Goal: Information Seeking & Learning: Understand process/instructions

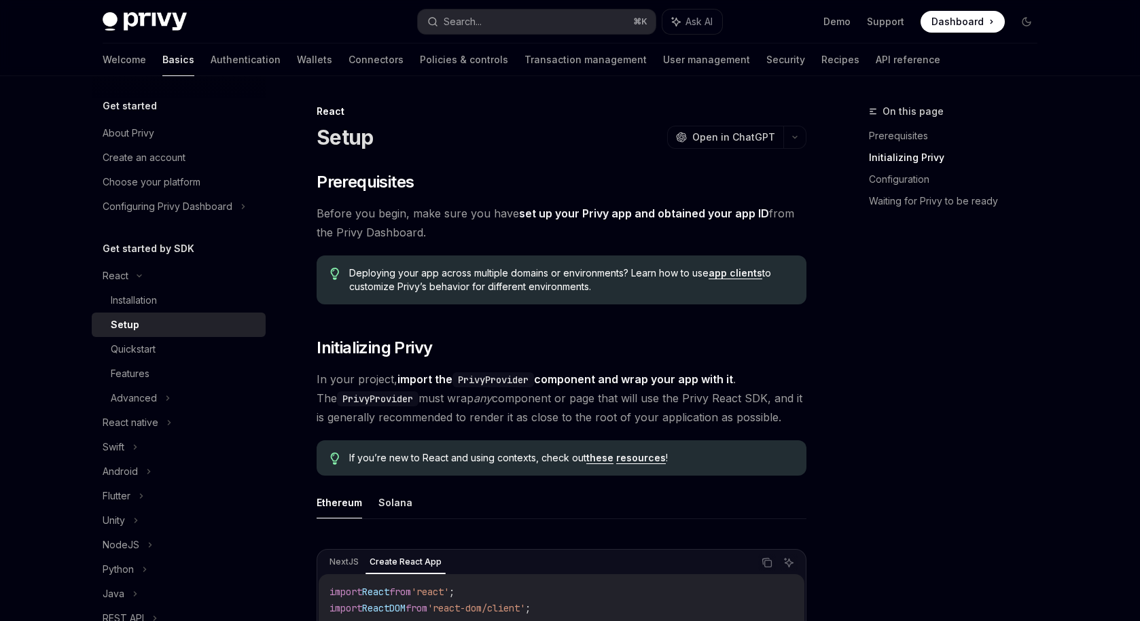
scroll to position [551, 0]
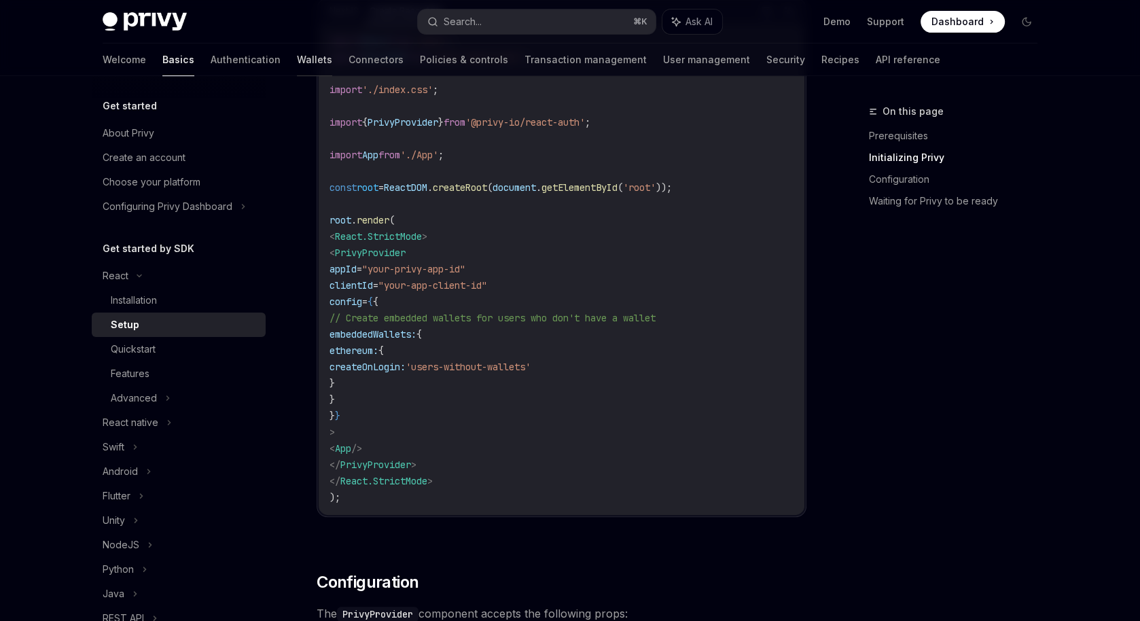
click at [297, 62] on link "Wallets" at bounding box center [314, 59] width 35 height 33
type textarea "*"
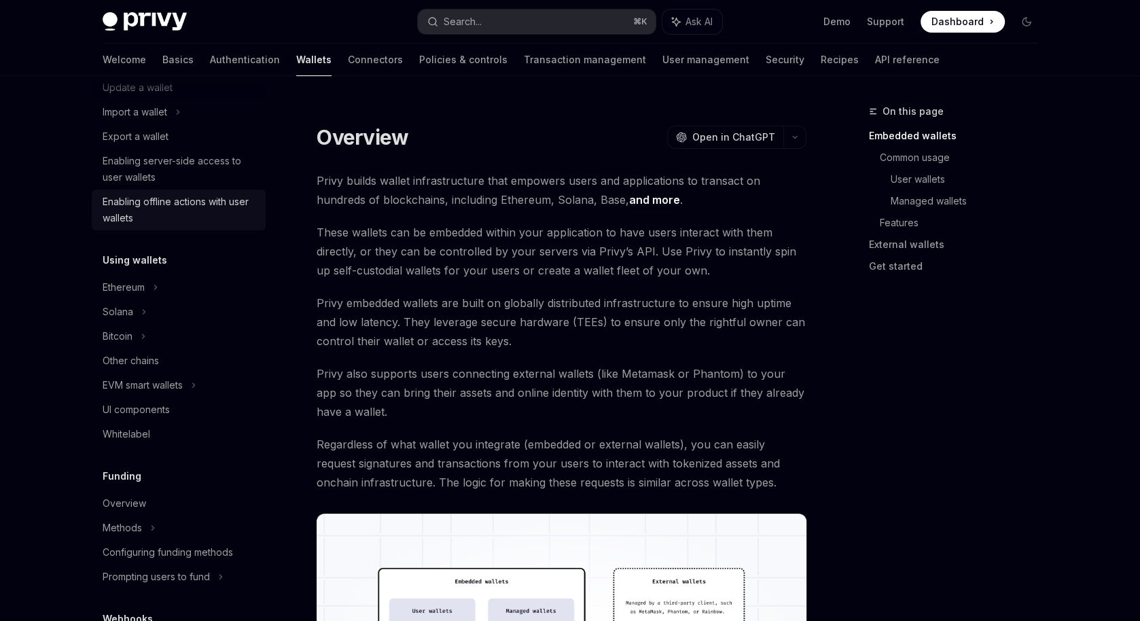
scroll to position [177, 0]
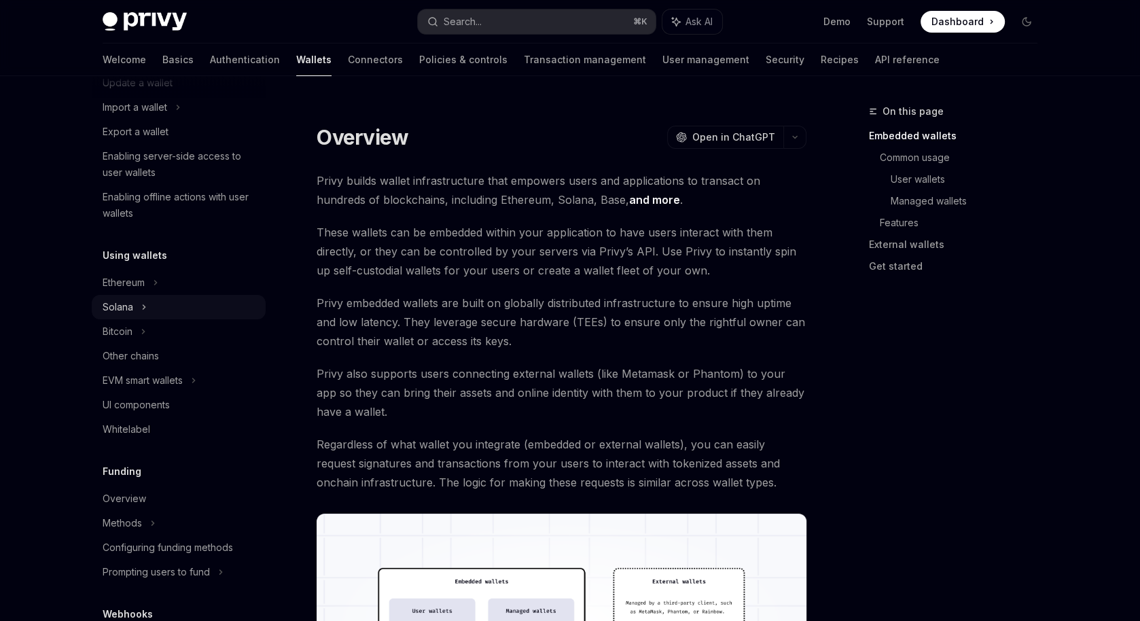
click at [166, 71] on div "Solana" at bounding box center [179, 58] width 174 height 24
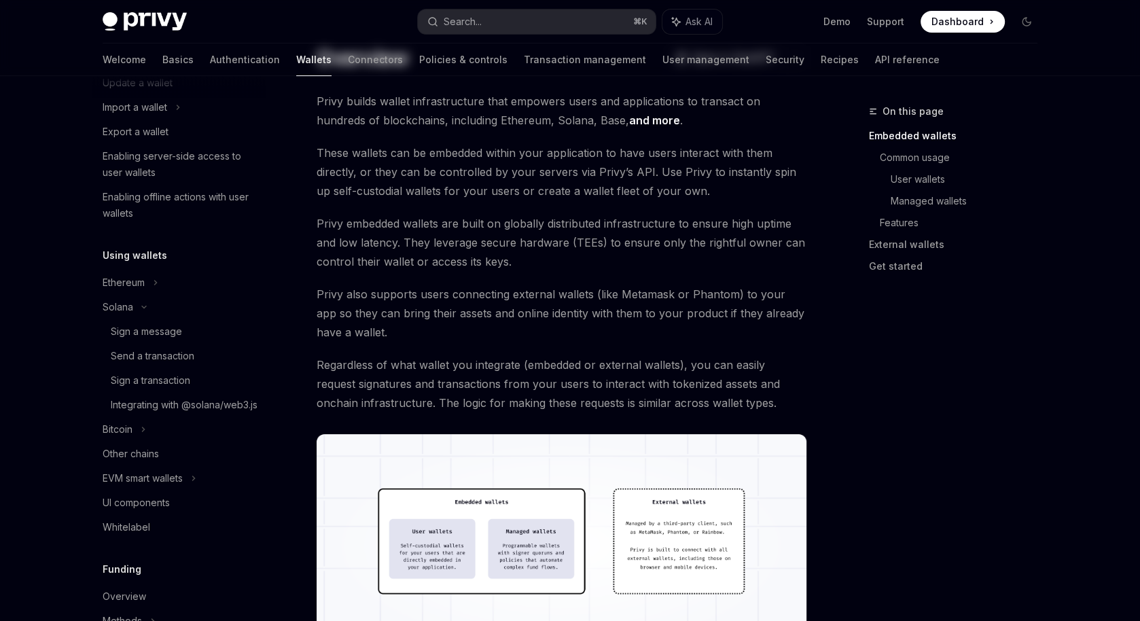
scroll to position [80, 0]
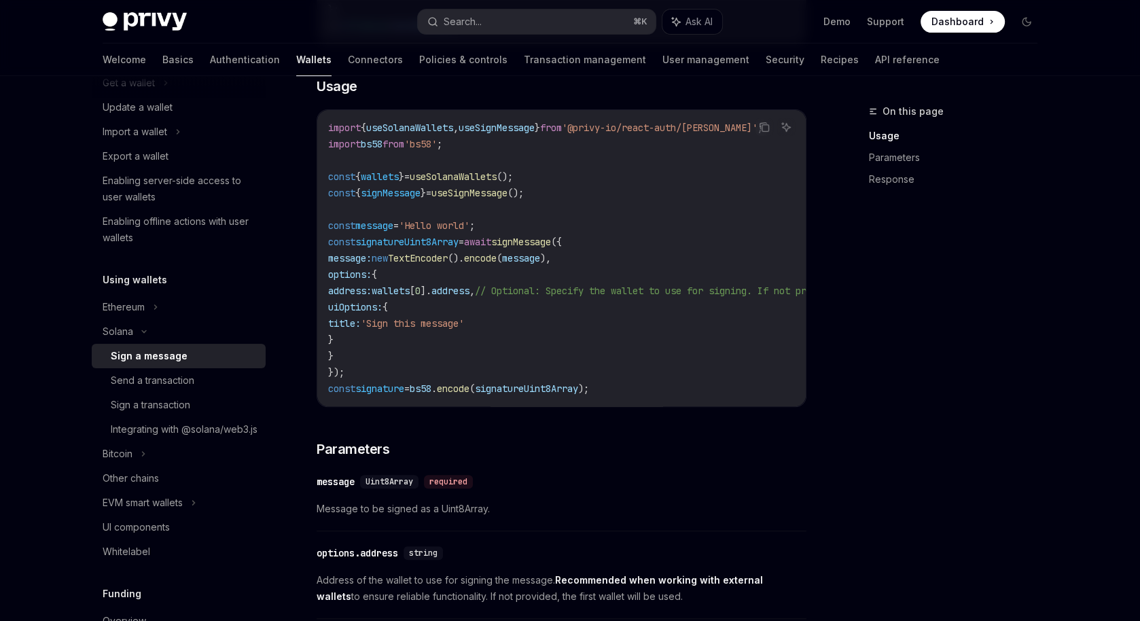
scroll to position [412, 0]
click at [154, 374] on div "Send a transaction" at bounding box center [153, 380] width 84 height 16
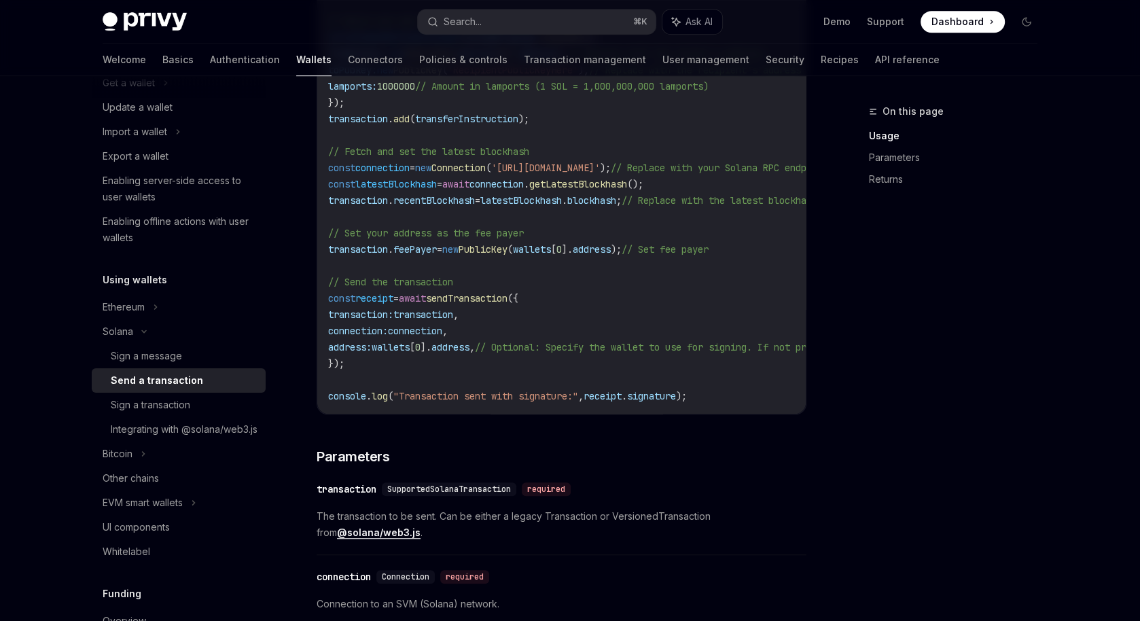
scroll to position [723, 0]
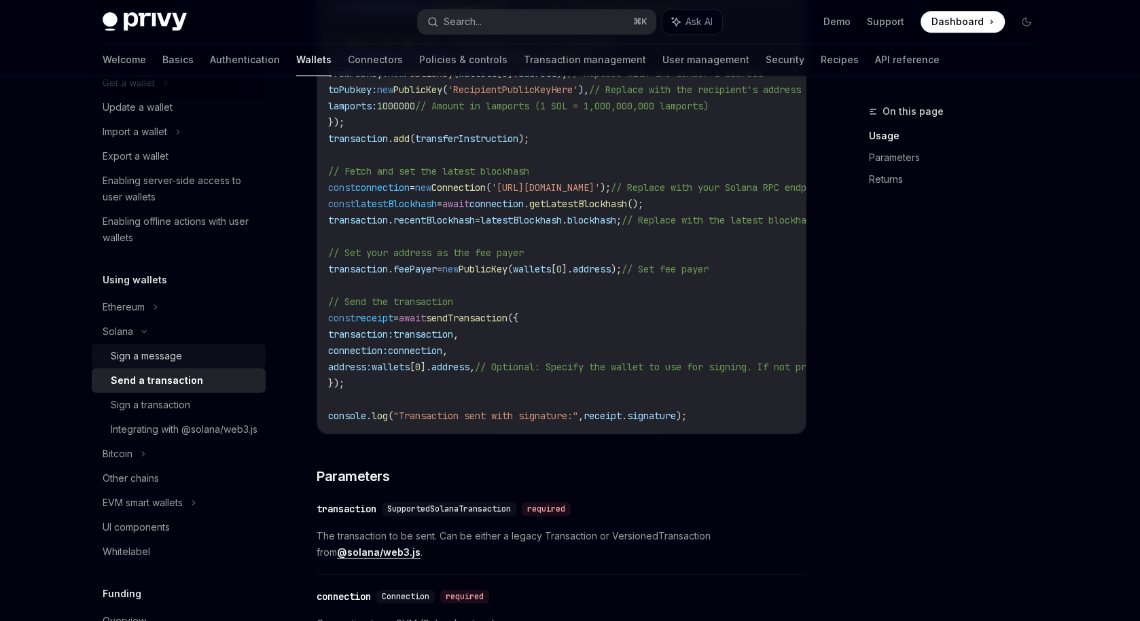
click at [194, 346] on link "Sign a message" at bounding box center [179, 356] width 174 height 24
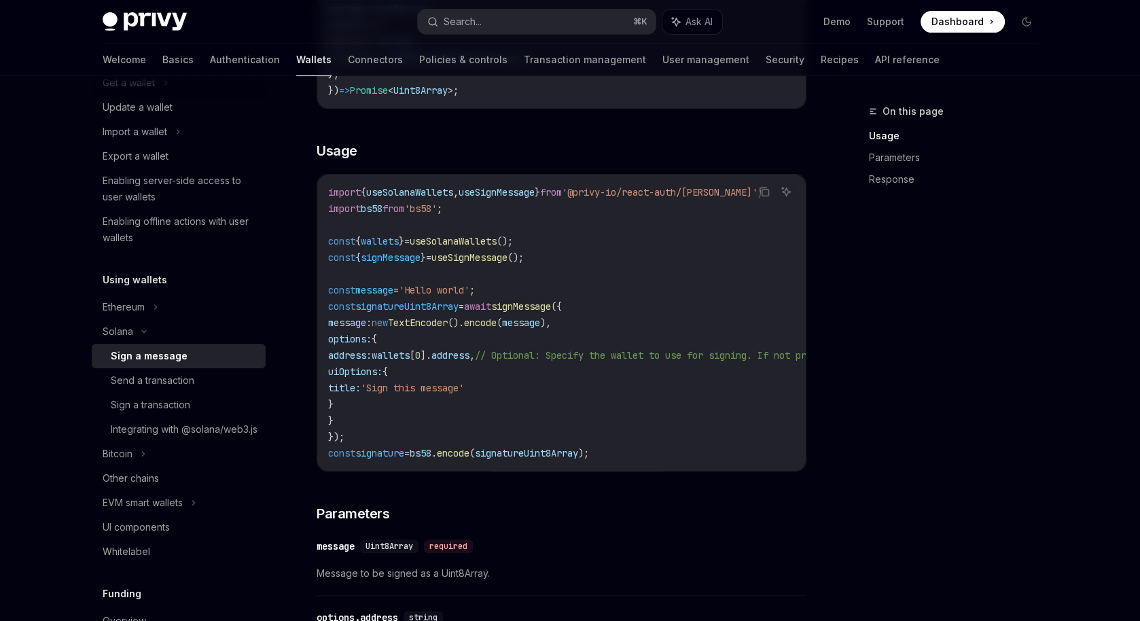
scroll to position [348, 0]
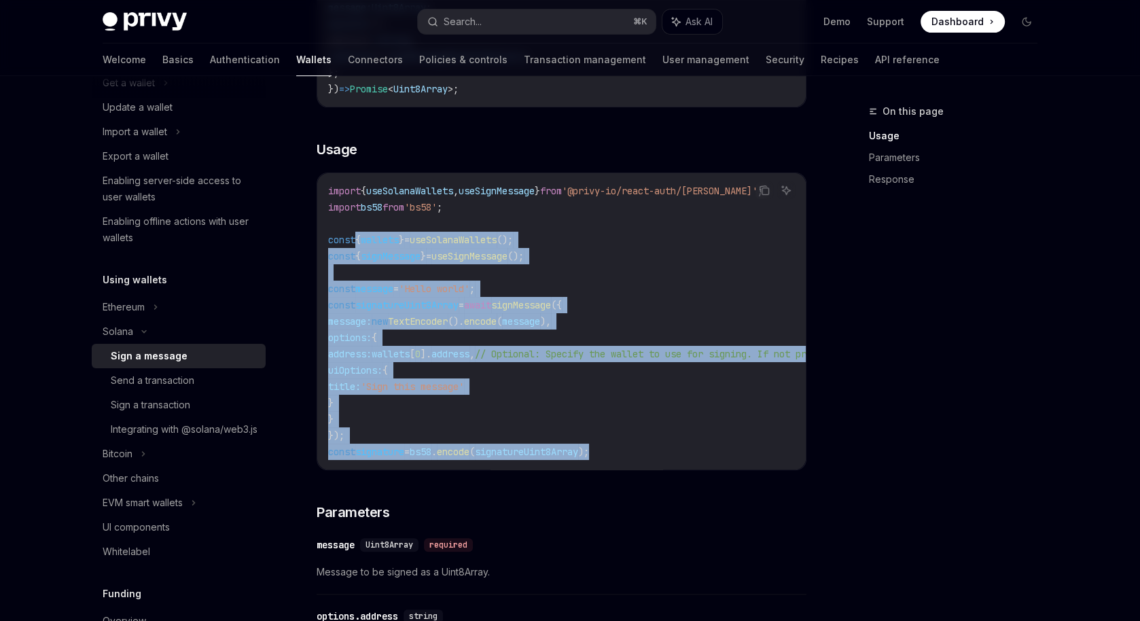
drag, startPoint x: 635, startPoint y: 448, endPoint x: 360, endPoint y: 245, distance: 342.4
click at [360, 245] on code "import { useSolanaWallets , useSignMessage } from '@privy-io/react-auth/solana'…" at bounding box center [686, 321] width 717 height 277
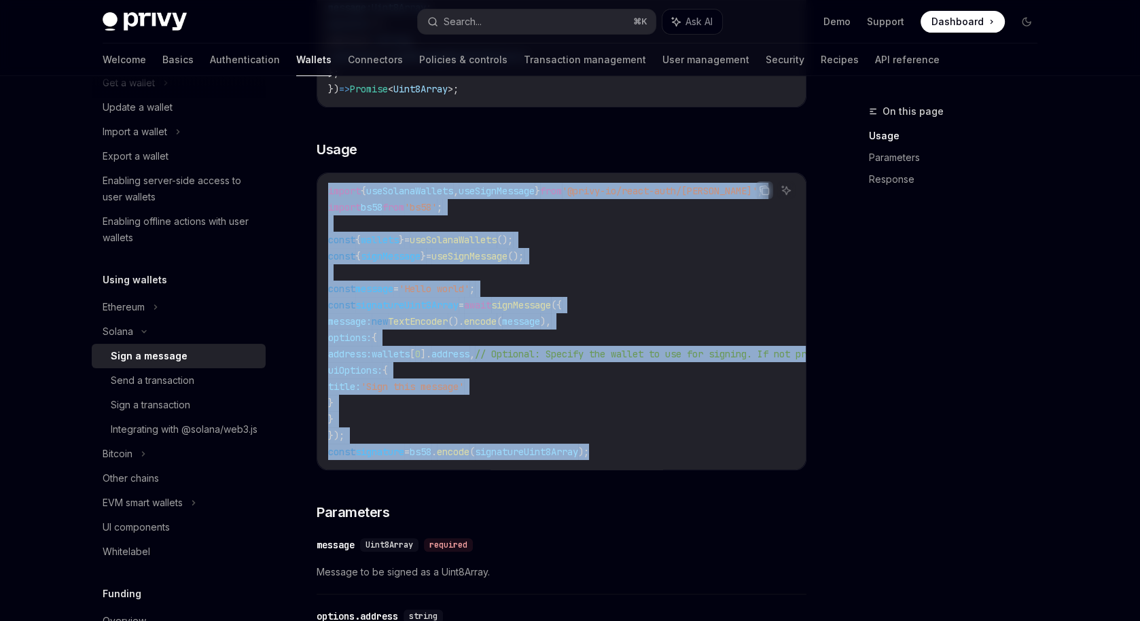
click at [323, 188] on div "import { useSolanaWallets , useSignMessage } from '@privy-io/react-auth/solana'…" at bounding box center [561, 321] width 488 height 296
copy code "import { useSolanaWallets , useSignMessage } from '@privy-io/react-auth/solana'…"
click at [627, 250] on code "import { useSolanaWallets , useSignMessage } from '@privy-io/react-auth/solana'…" at bounding box center [686, 321] width 717 height 277
drag, startPoint x: 325, startPoint y: 187, endPoint x: 647, endPoint y: 453, distance: 417.8
click at [647, 453] on div "import { useSolanaWallets , useSignMessage } from '@privy-io/react-auth/solana'…" at bounding box center [561, 321] width 488 height 296
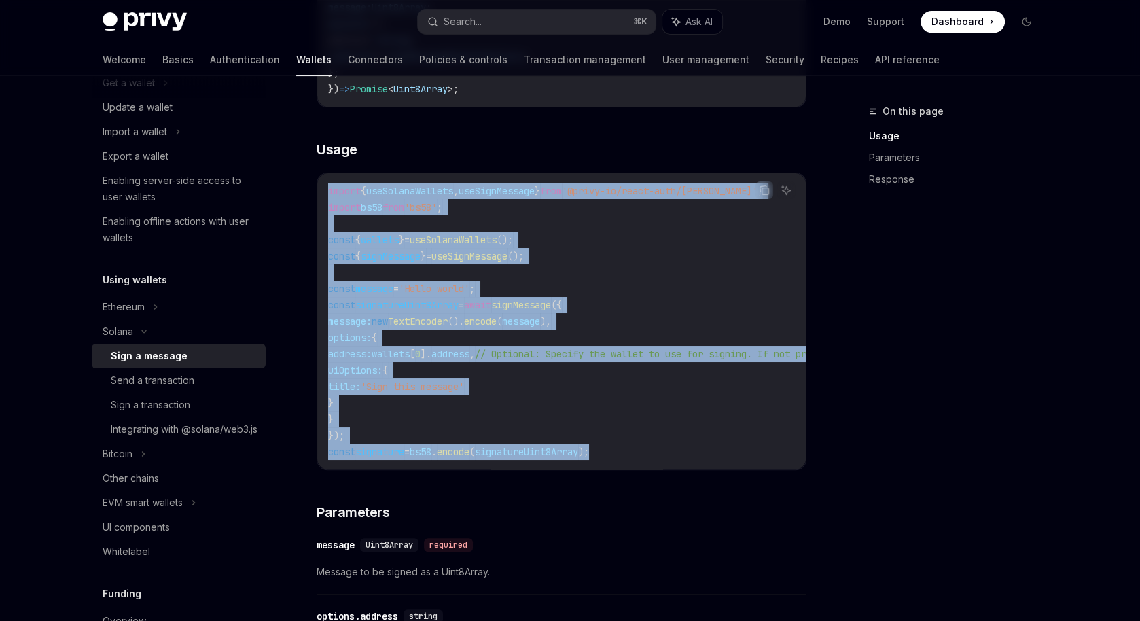
copy code "import { useSolanaWallets , useSignMessage } from '@privy-io/react-auth/solana'…"
click at [588, 278] on code "import { useSolanaWallets , useSignMessage } from '@privy-io/react-auth/solana'…" at bounding box center [686, 321] width 717 height 277
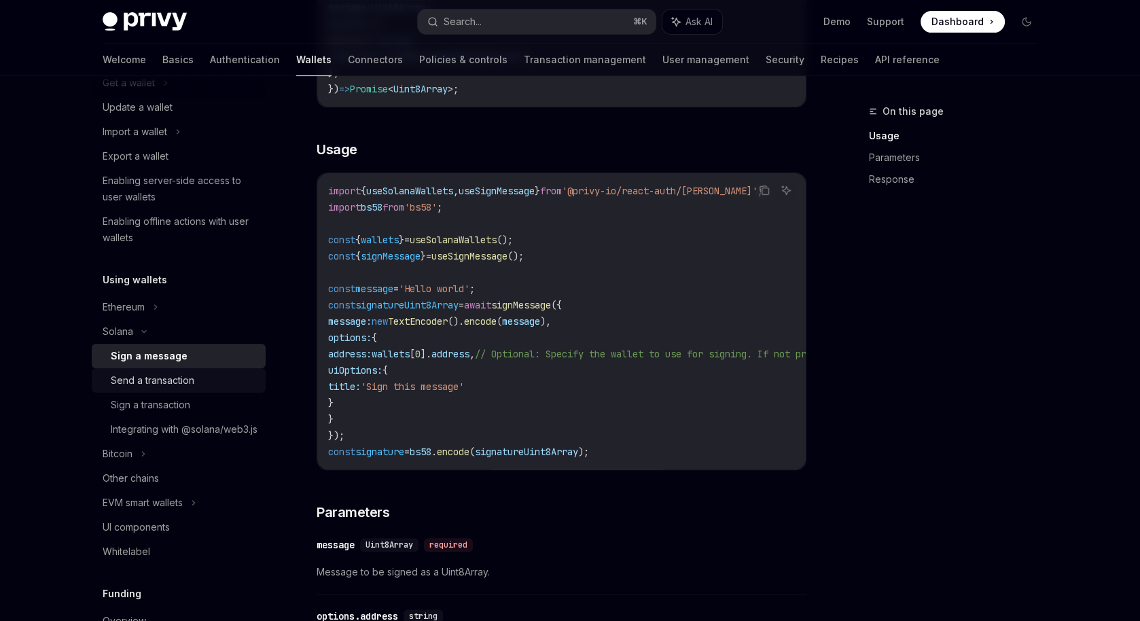
click at [175, 377] on div "Send a transaction" at bounding box center [153, 380] width 84 height 16
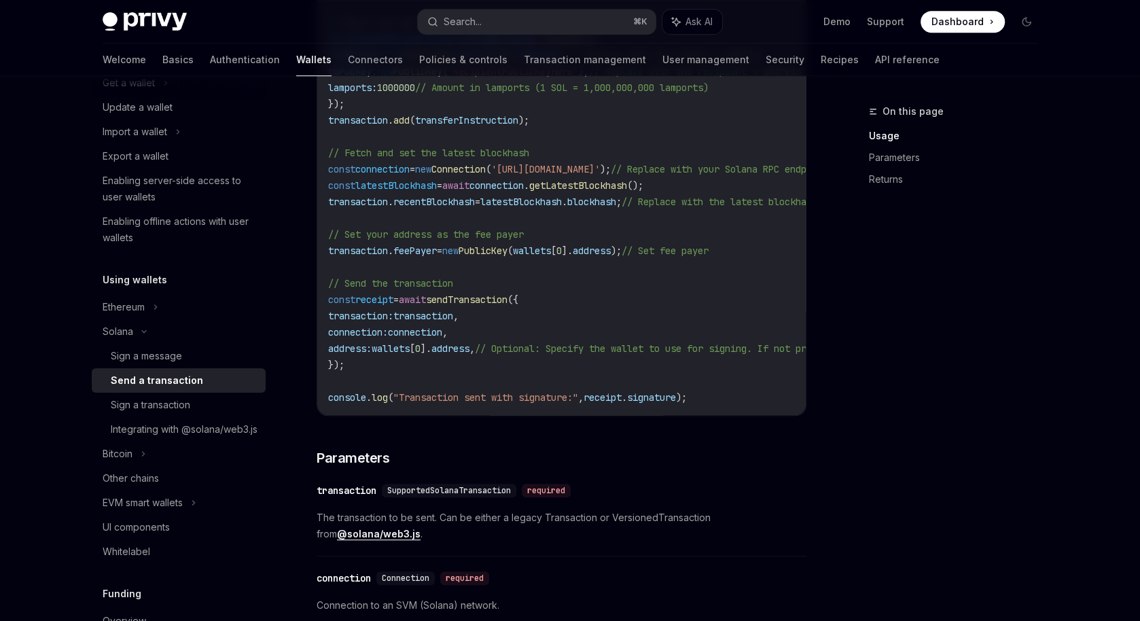
scroll to position [743, 0]
click at [179, 410] on div "Sign a transaction" at bounding box center [150, 405] width 79 height 16
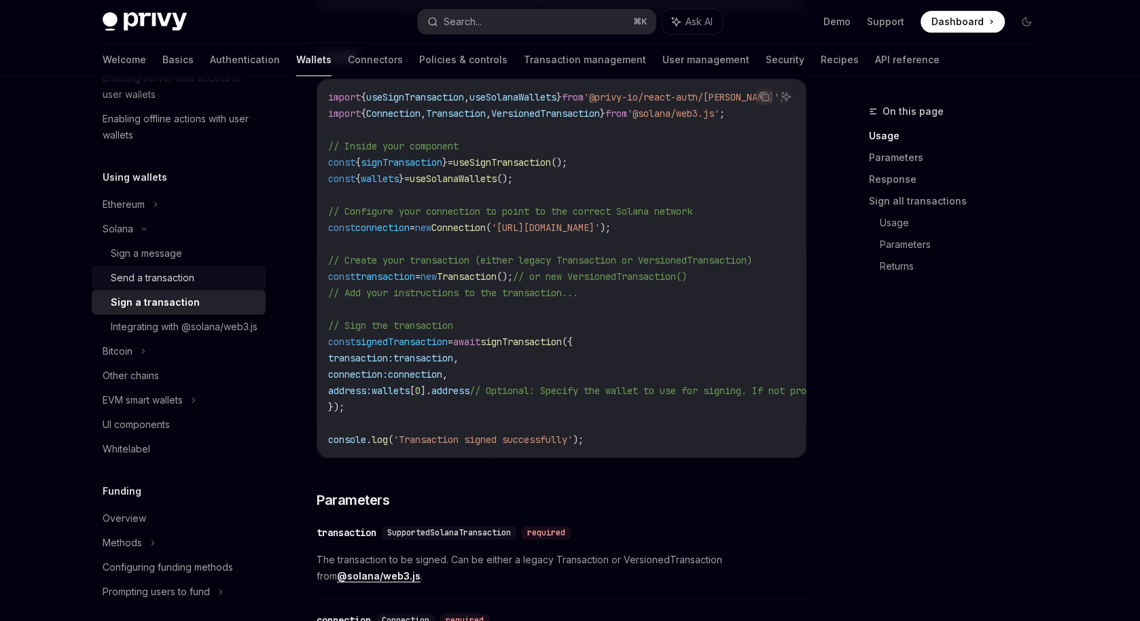
scroll to position [250, 0]
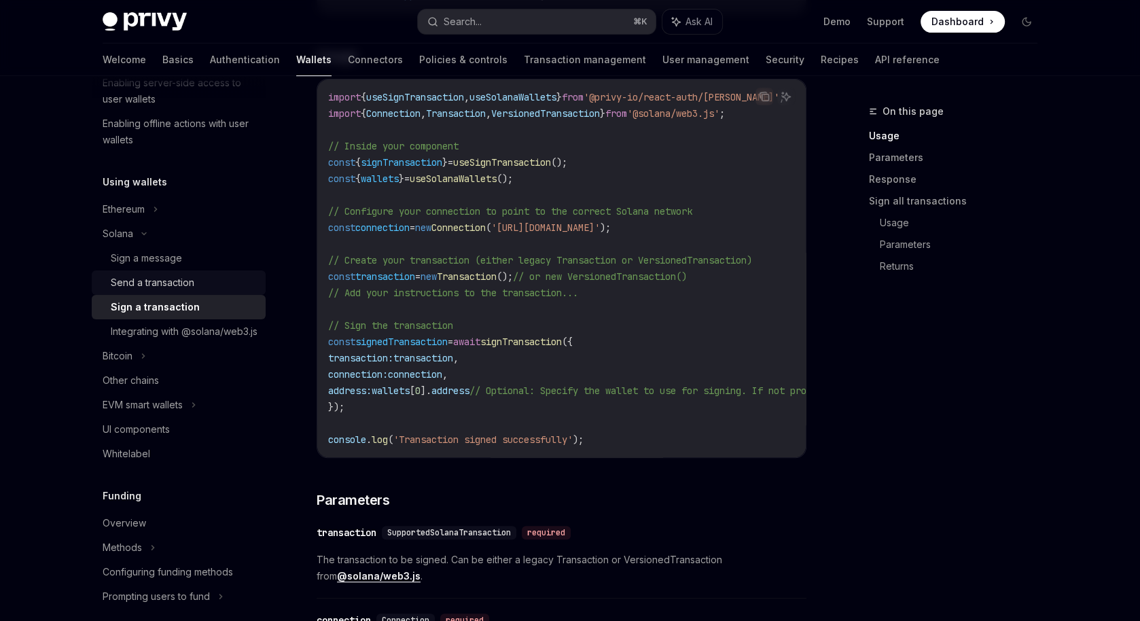
click at [177, 279] on div "Send a transaction" at bounding box center [153, 282] width 84 height 16
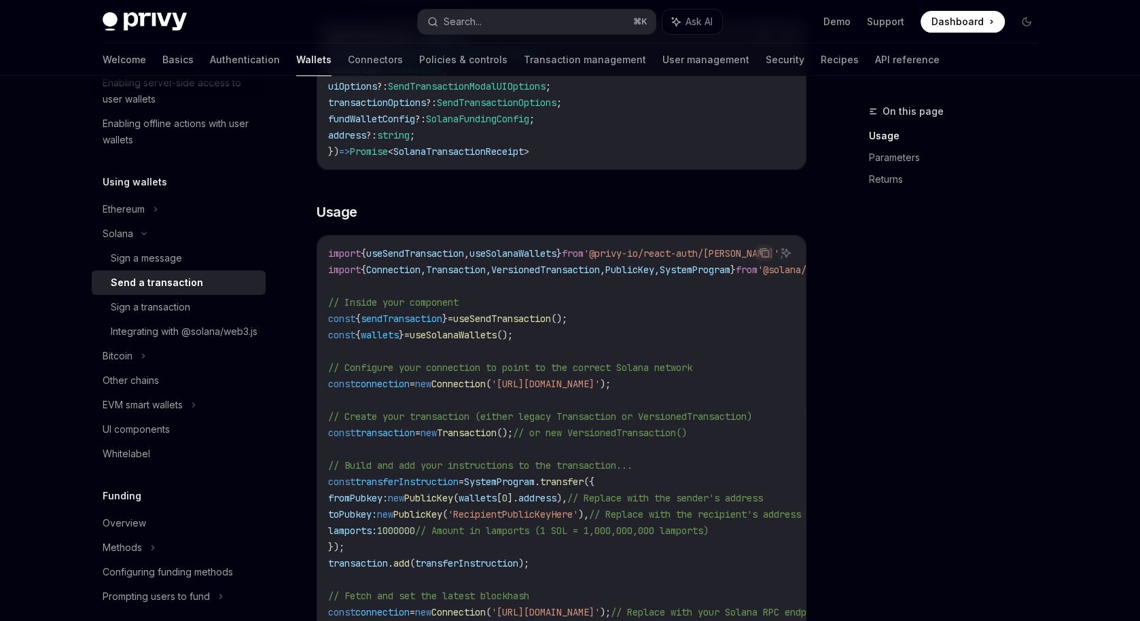
scroll to position [274, 0]
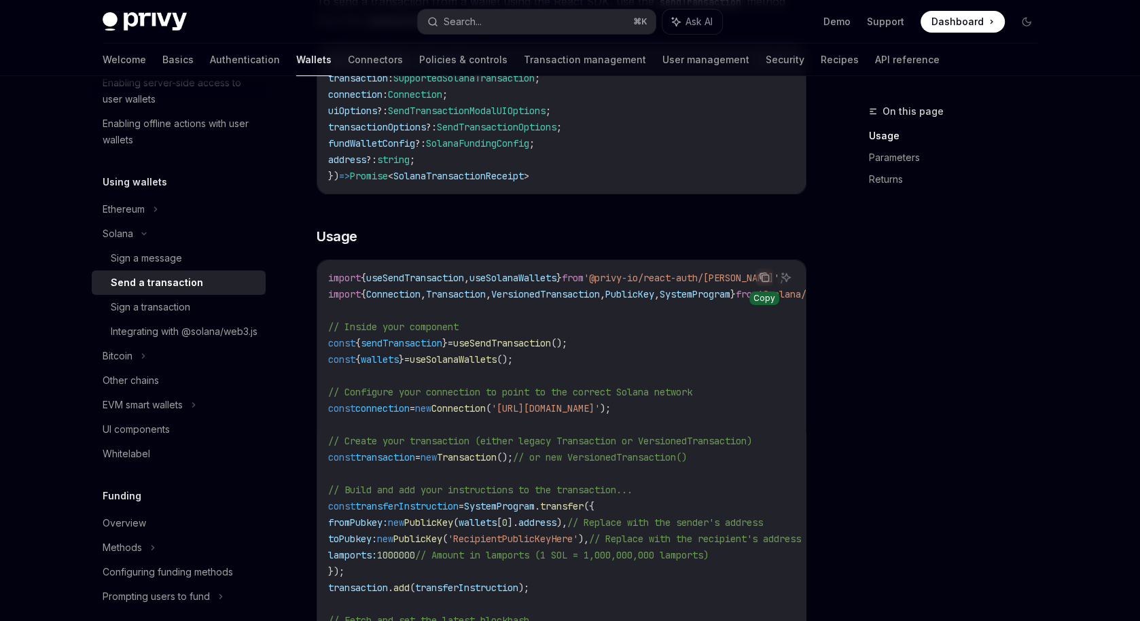
click at [760, 274] on icon "Copy the contents from the code block" at bounding box center [763, 276] width 7 height 6
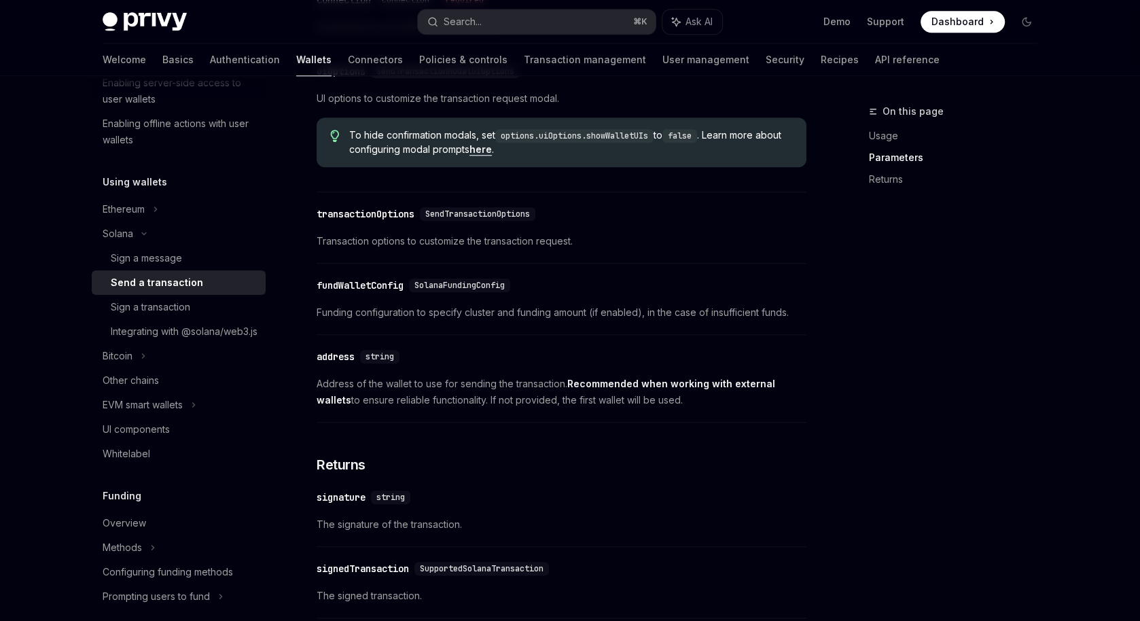
scroll to position [922, 0]
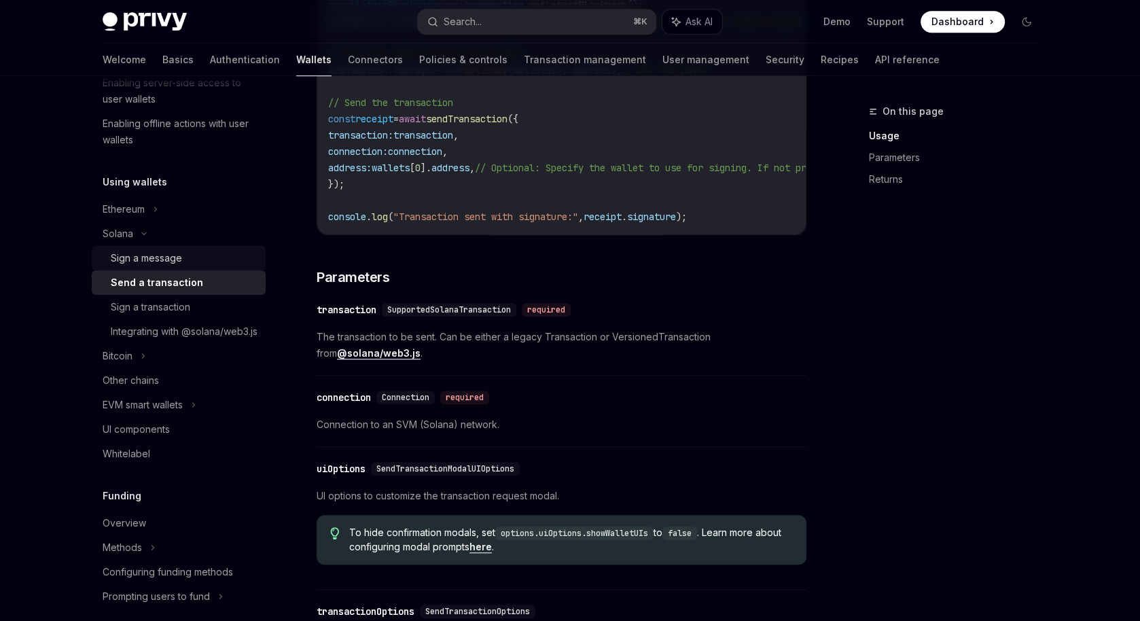
click at [154, 257] on div "Sign a message" at bounding box center [146, 258] width 71 height 16
type textarea "*"
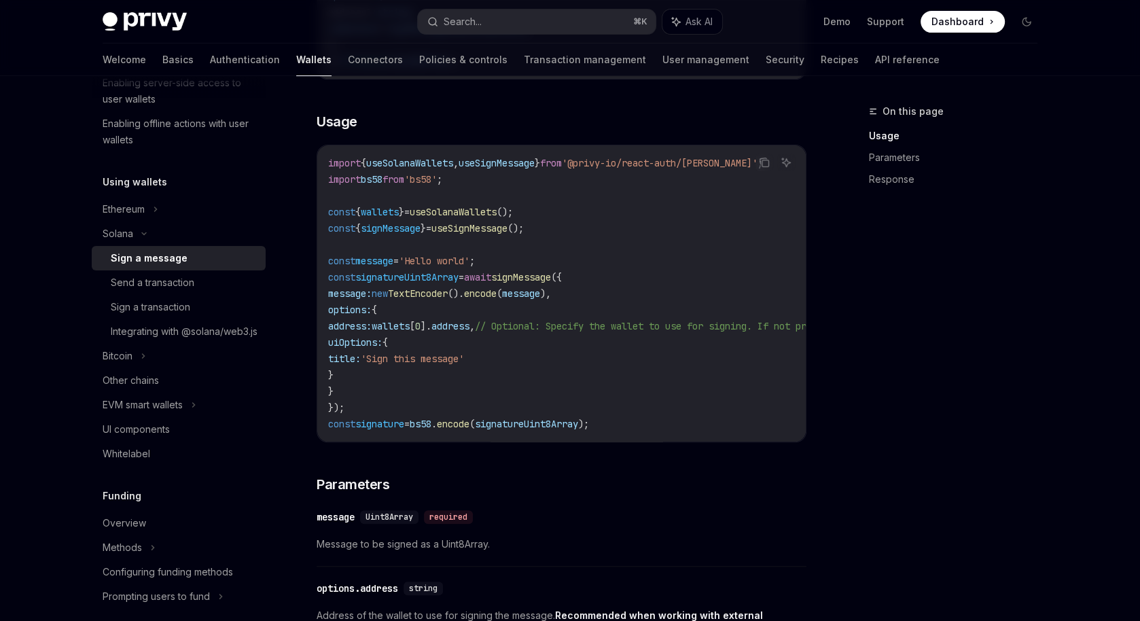
scroll to position [409, 0]
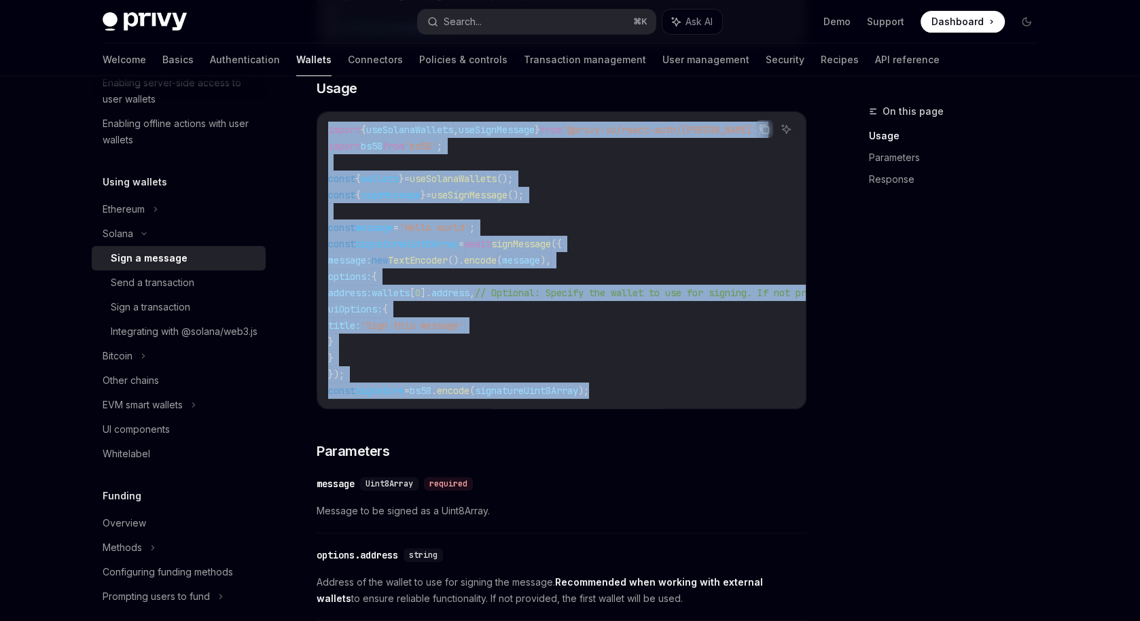
drag, startPoint x: 321, startPoint y: 132, endPoint x: 662, endPoint y: 390, distance: 427.7
click at [662, 389] on div "import { useSolanaWallets , useSignMessage } from '@privy-io/react-auth/solana'…" at bounding box center [561, 260] width 488 height 296
click at [764, 124] on icon "Copy the contents from the code block" at bounding box center [764, 129] width 11 height 11
click at [692, 241] on code "import { useSolanaWallets , useSignMessage } from '@privy-io/react-auth/solana'…" at bounding box center [686, 260] width 717 height 277
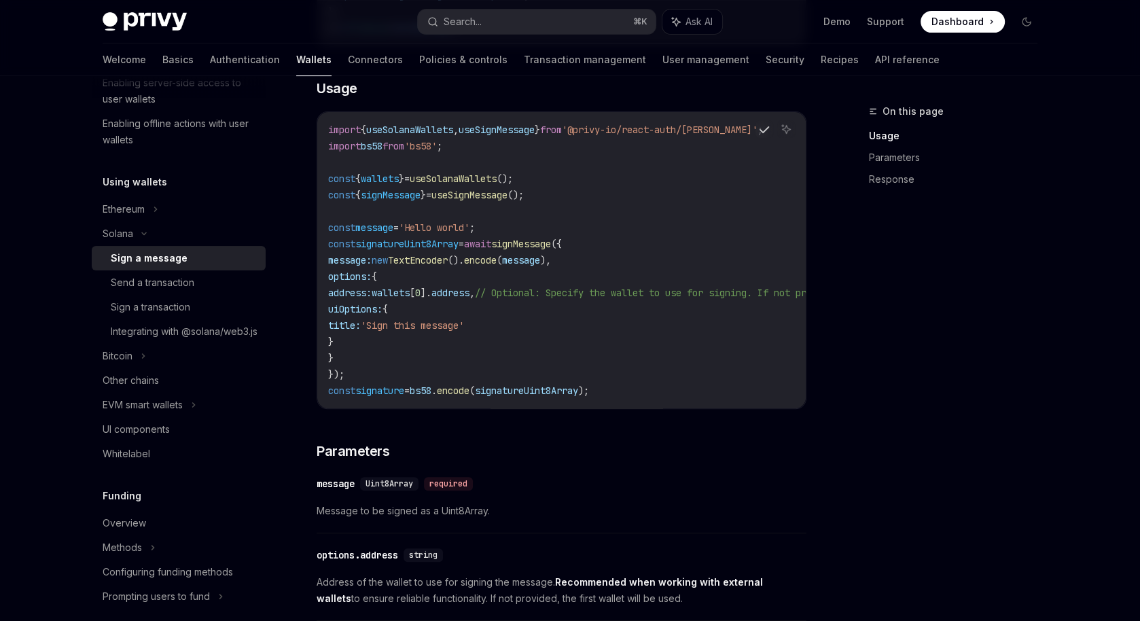
click at [691, 237] on code "import { useSolanaWallets , useSignMessage } from '@privy-io/react-auth/solana'…" at bounding box center [686, 260] width 717 height 277
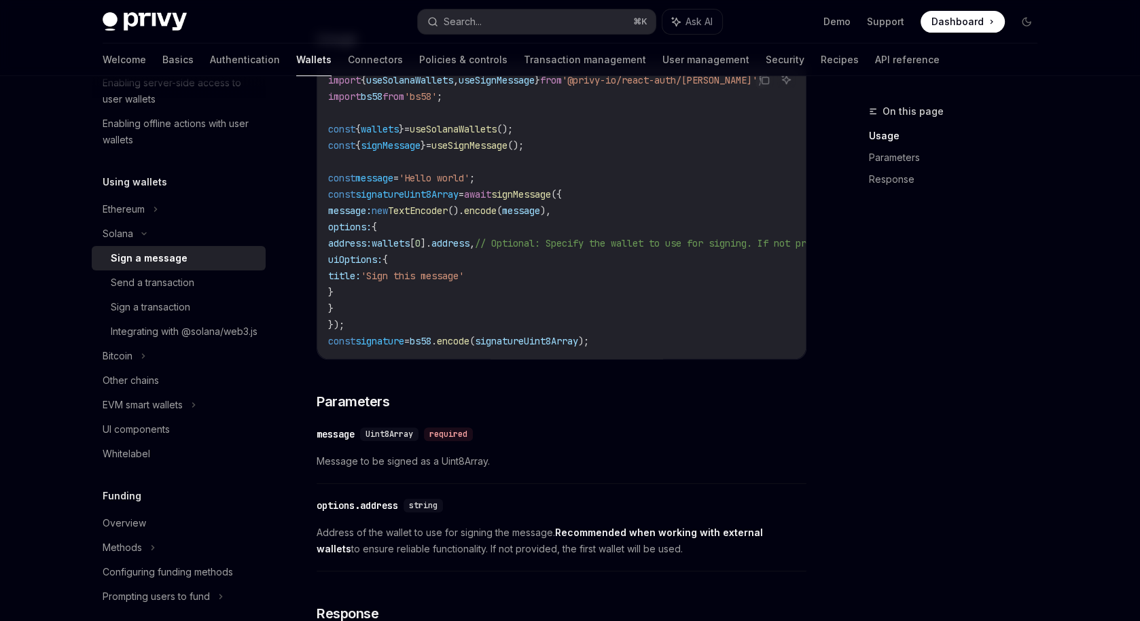
scroll to position [369, 0]
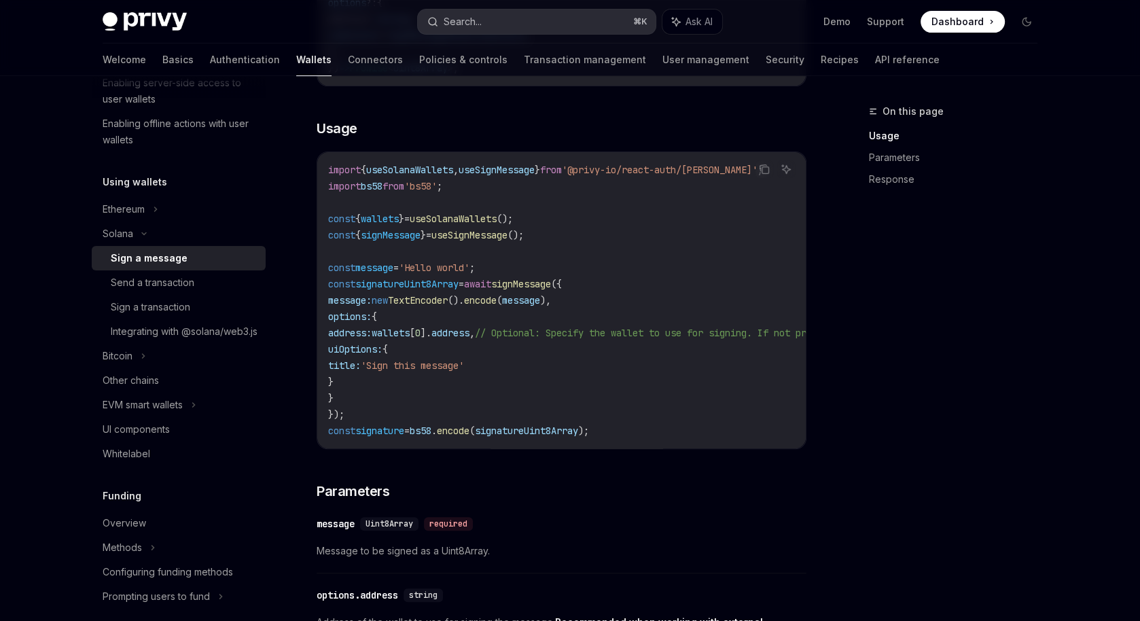
click at [473, 20] on div "Search..." at bounding box center [463, 22] width 38 height 16
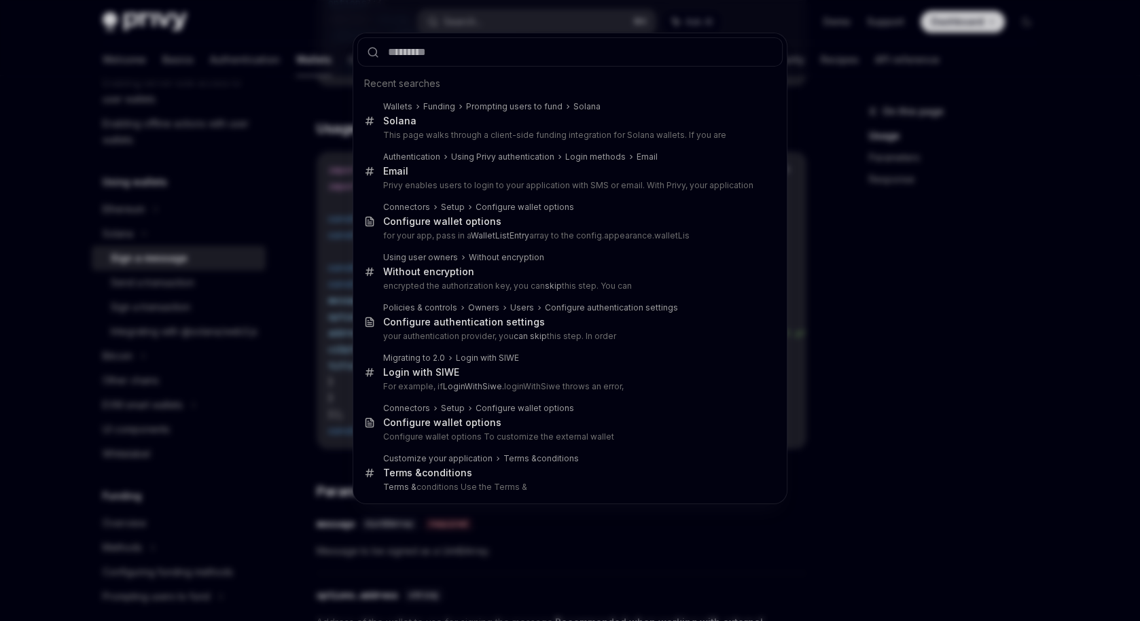
type input "**********"
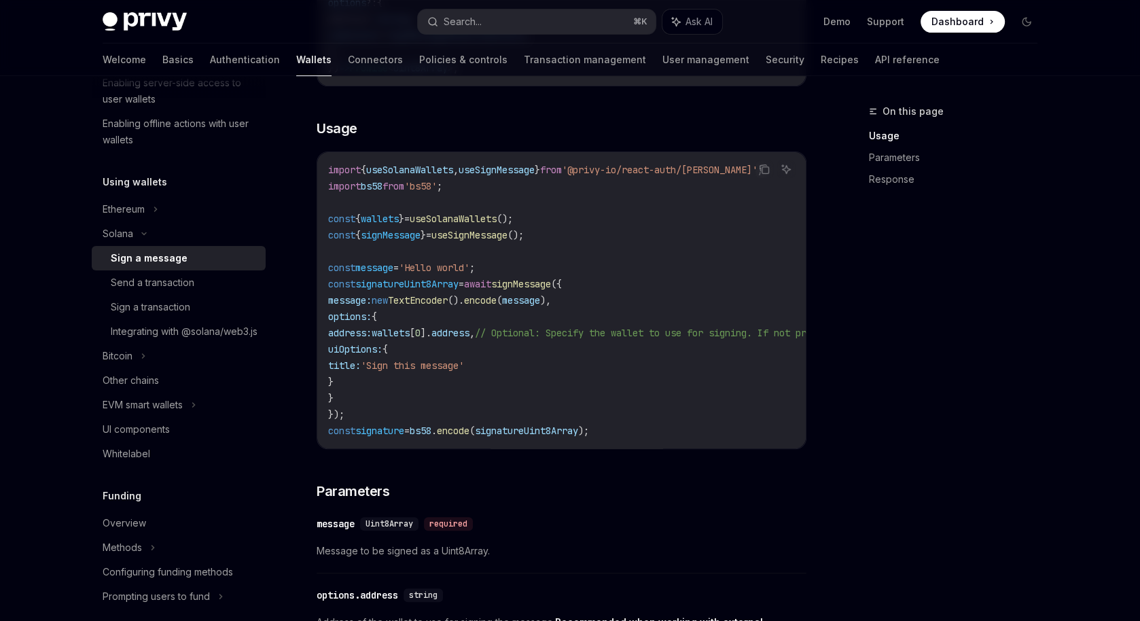
type textarea "*"
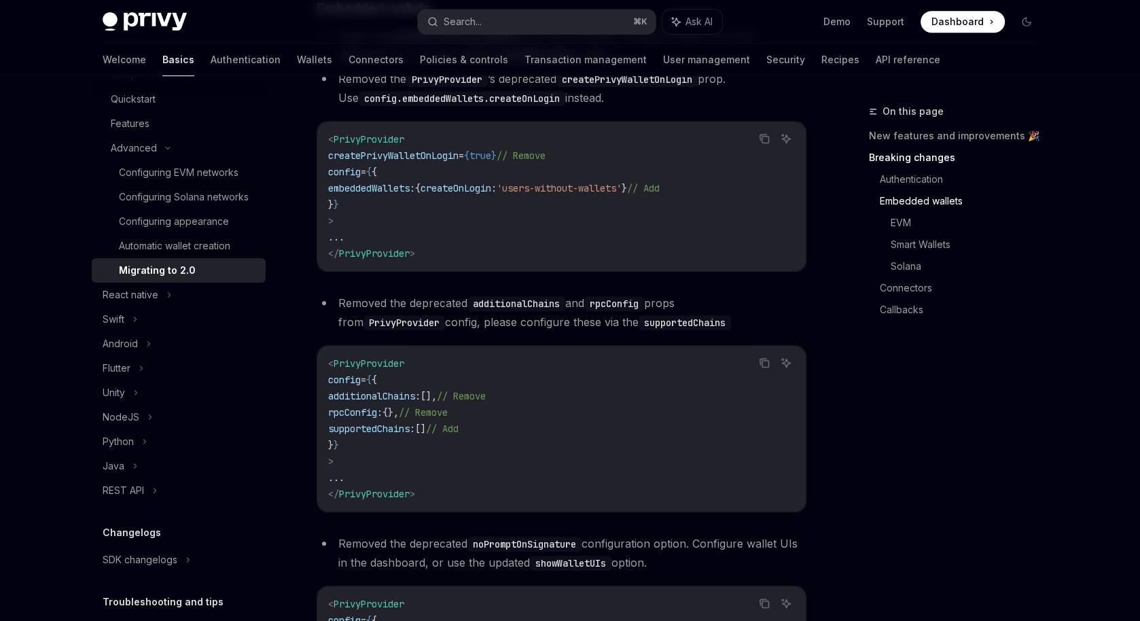
scroll to position [677, 0]
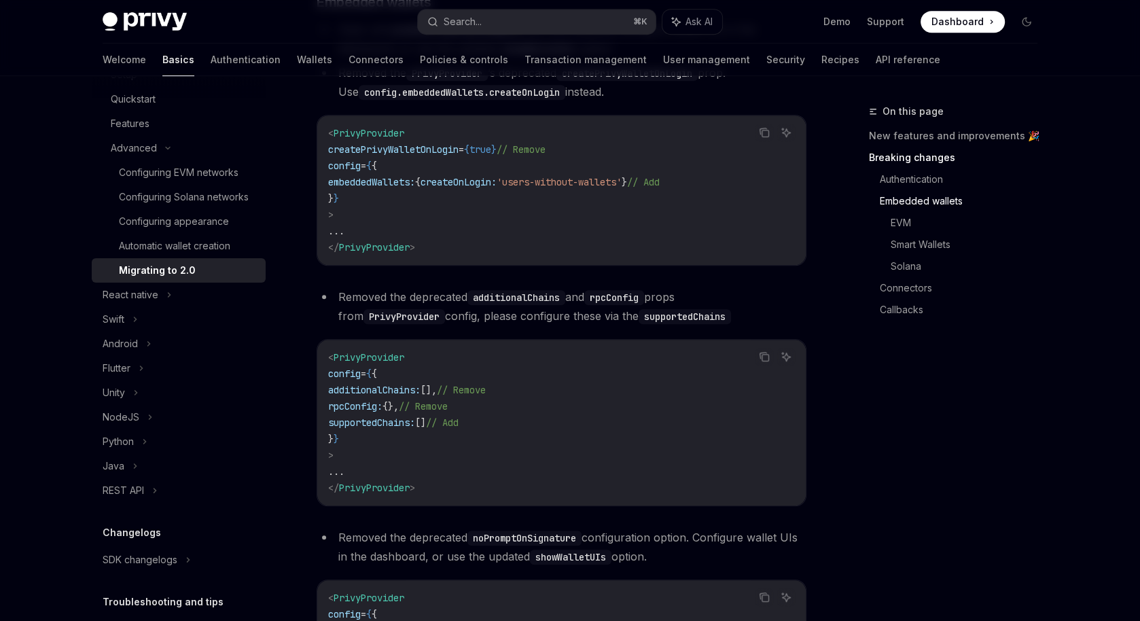
click at [420, 188] on span "{" at bounding box center [417, 182] width 5 height 12
drag, startPoint x: 448, startPoint y: 200, endPoint x: 737, endPoint y: 200, distance: 289.4
click at [737, 200] on code "< PrivyProvider createPrivyWalletOnLogin = { true } // Remove config = { { embe…" at bounding box center [561, 190] width 467 height 130
copy span "{ createOnLogin: 'users-without-wallets' } // Add"
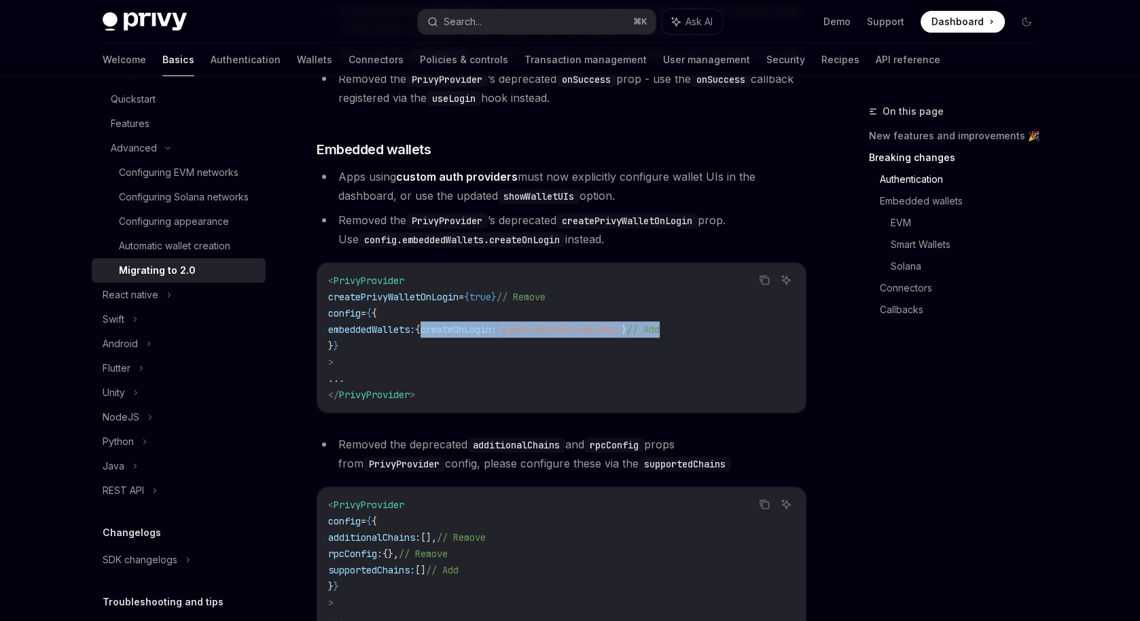
scroll to position [527, 0]
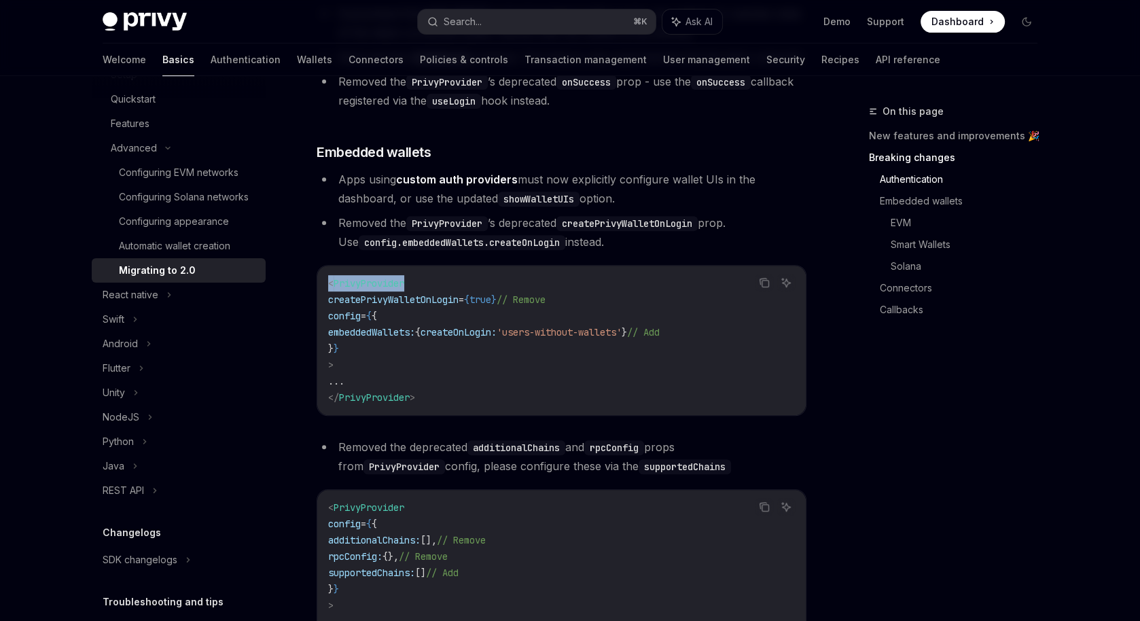
drag, startPoint x: 327, startPoint y: 308, endPoint x: 628, endPoint y: 305, distance: 300.9
click at [628, 306] on code "< PrivyProvider createPrivyWalletOnLogin = { true } // Remove config = { { embe…" at bounding box center [561, 340] width 467 height 130
click at [575, 320] on code "< PrivyProvider createPrivyWalletOnLogin = { true } // Remove config = { { embe…" at bounding box center [561, 340] width 467 height 130
click at [480, 15] on div "Search..." at bounding box center [463, 22] width 38 height 16
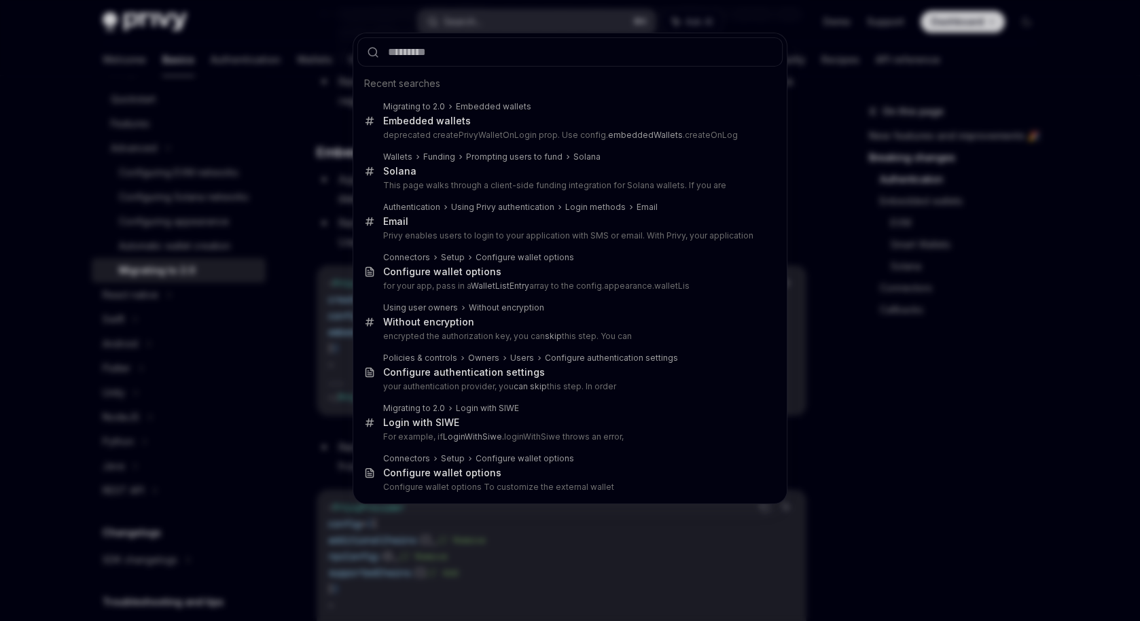
type input "*******"
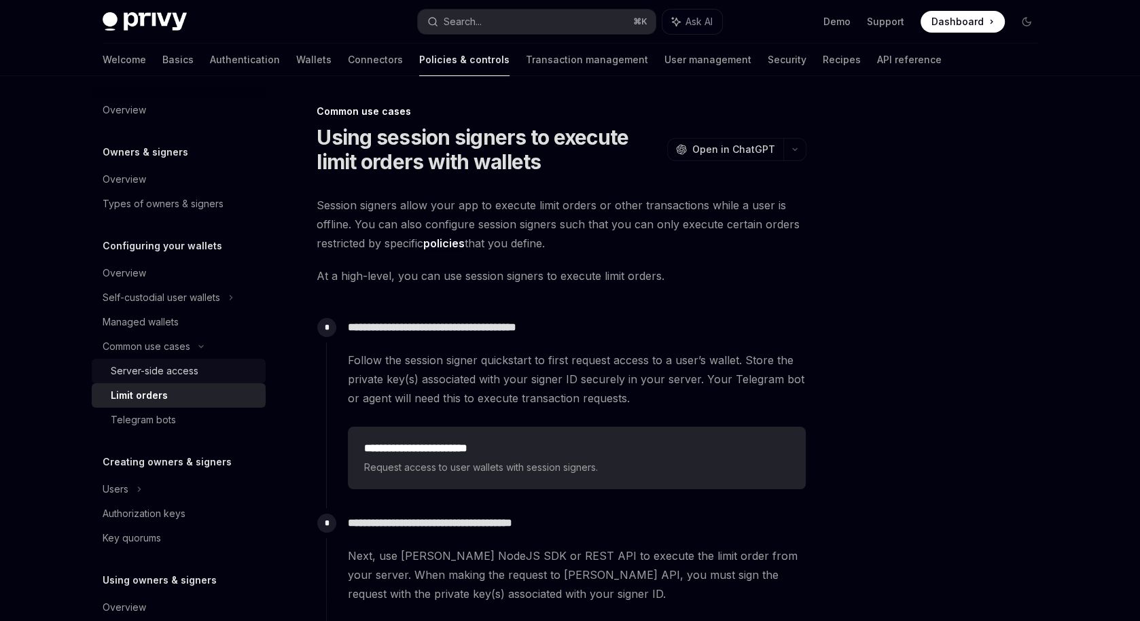
click at [200, 367] on div "Server-side access" at bounding box center [184, 371] width 147 height 16
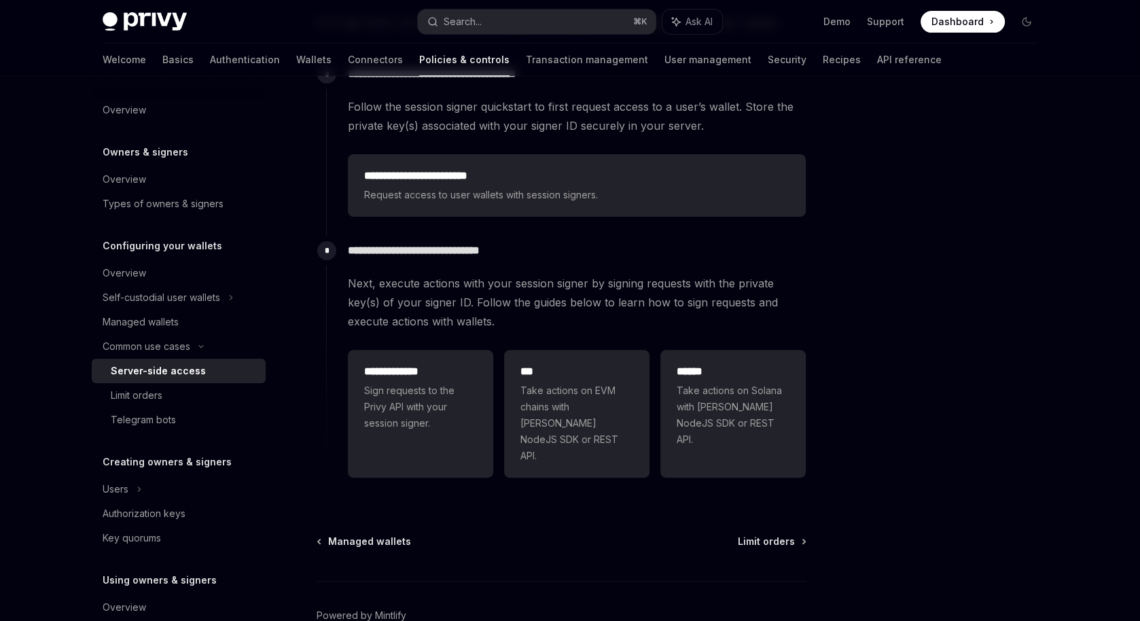
scroll to position [304, 0]
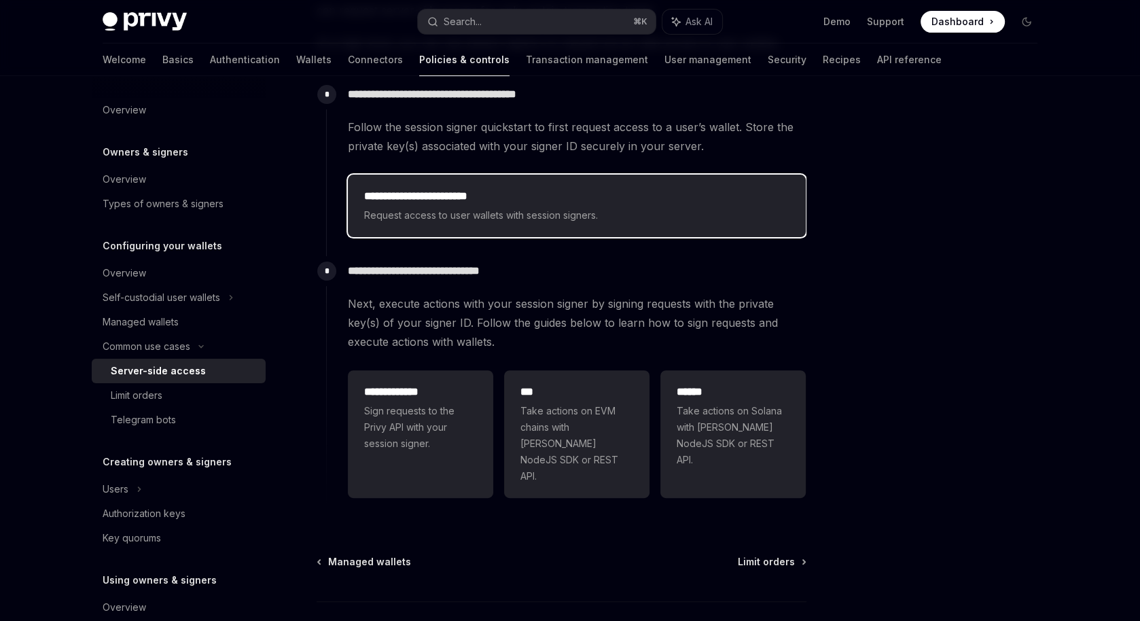
click at [545, 221] on span "Request access to user wallets with session signers." at bounding box center [576, 215] width 425 height 16
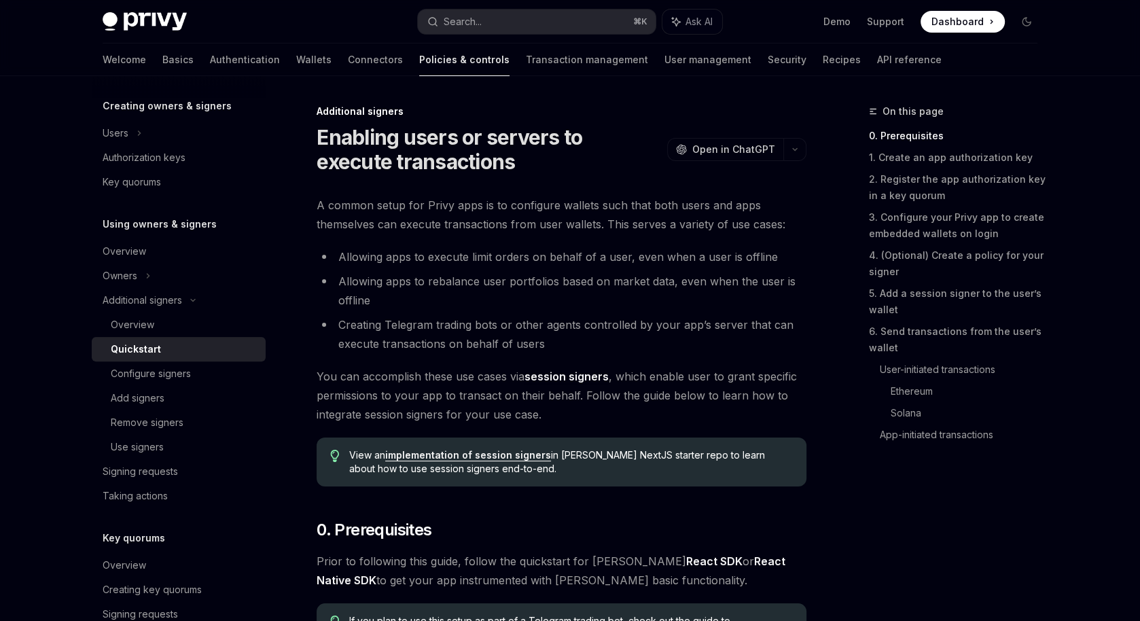
click at [539, 173] on h1 "Enabling users or servers to execute transactions" at bounding box center [489, 149] width 345 height 49
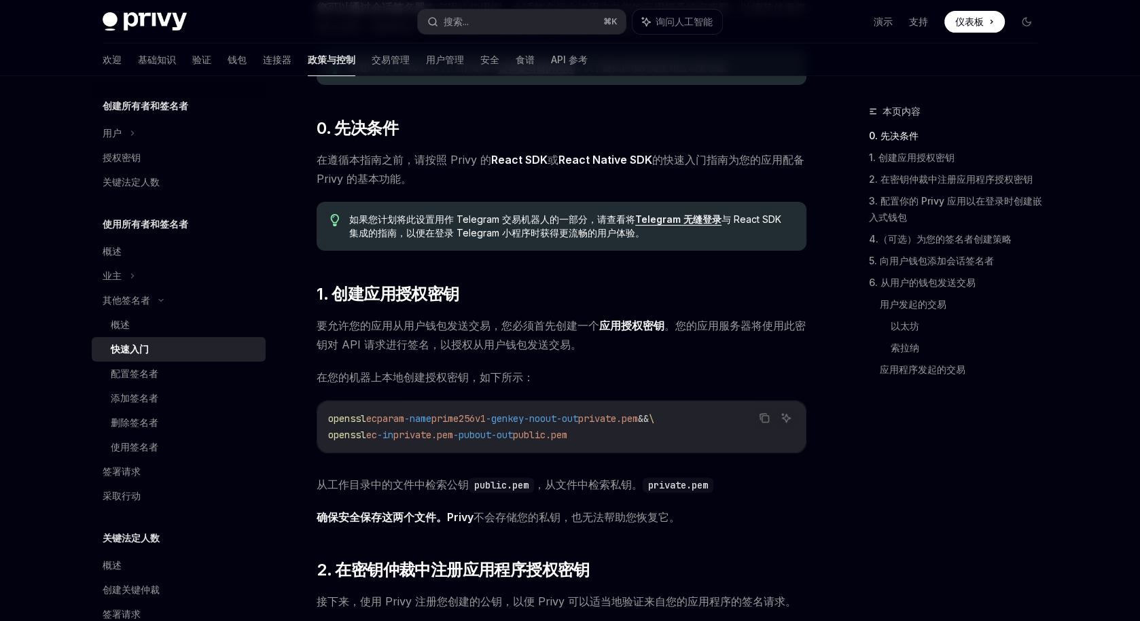
scroll to position [300, 0]
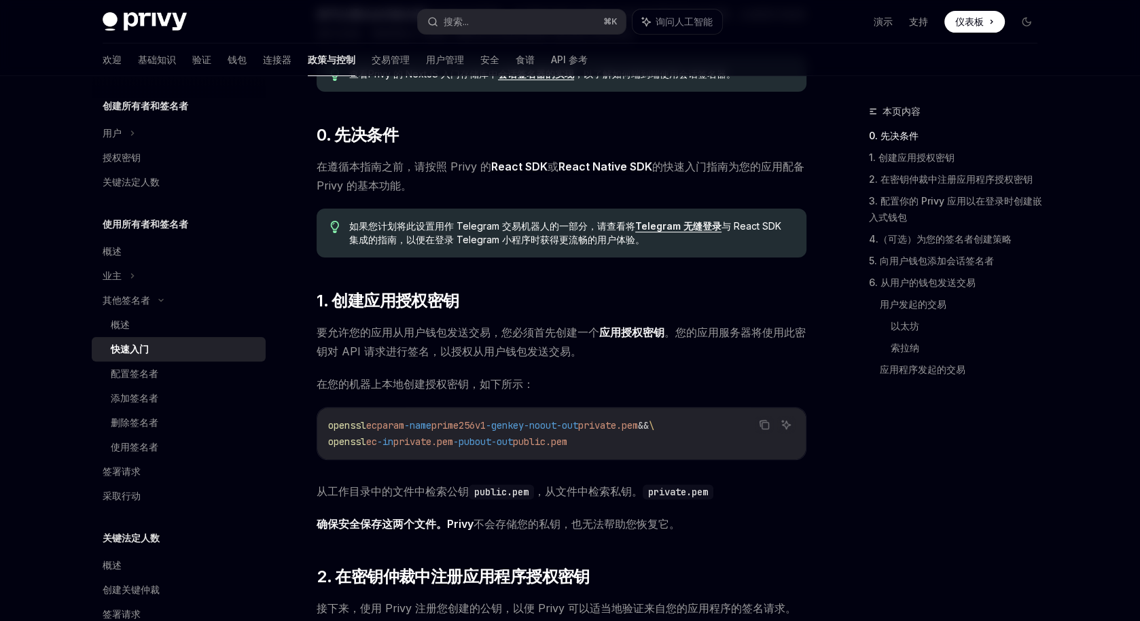
click at [514, 163] on font "React SDK" at bounding box center [519, 167] width 56 height 14
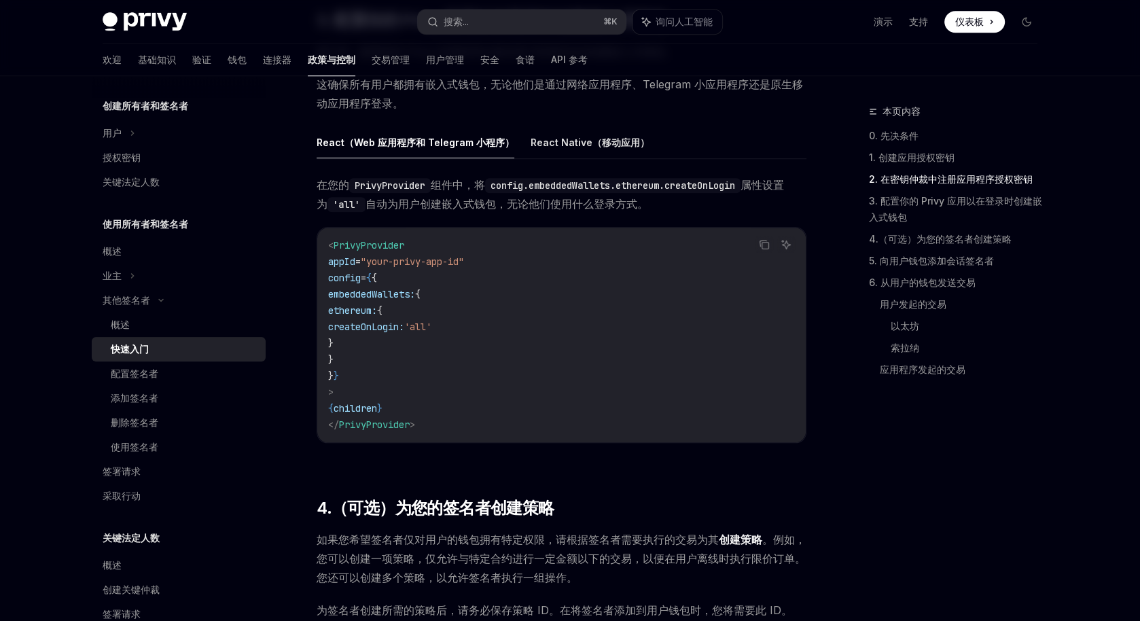
scroll to position [1157, 0]
click at [404, 323] on span "createOnLogin:" at bounding box center [366, 327] width 76 height 12
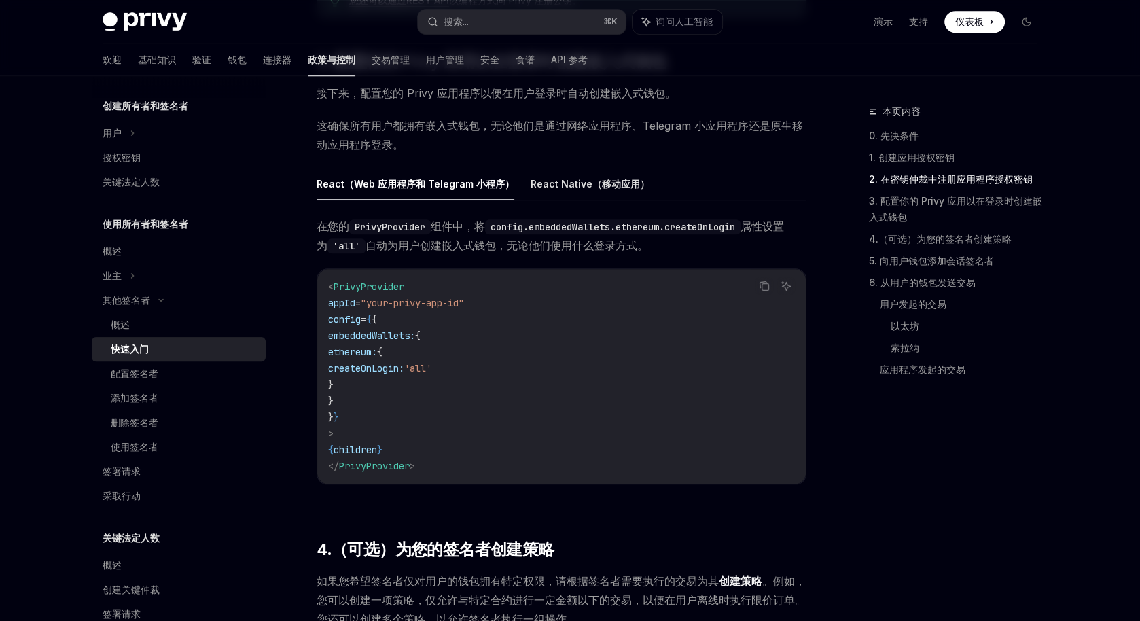
scroll to position [1111, 0]
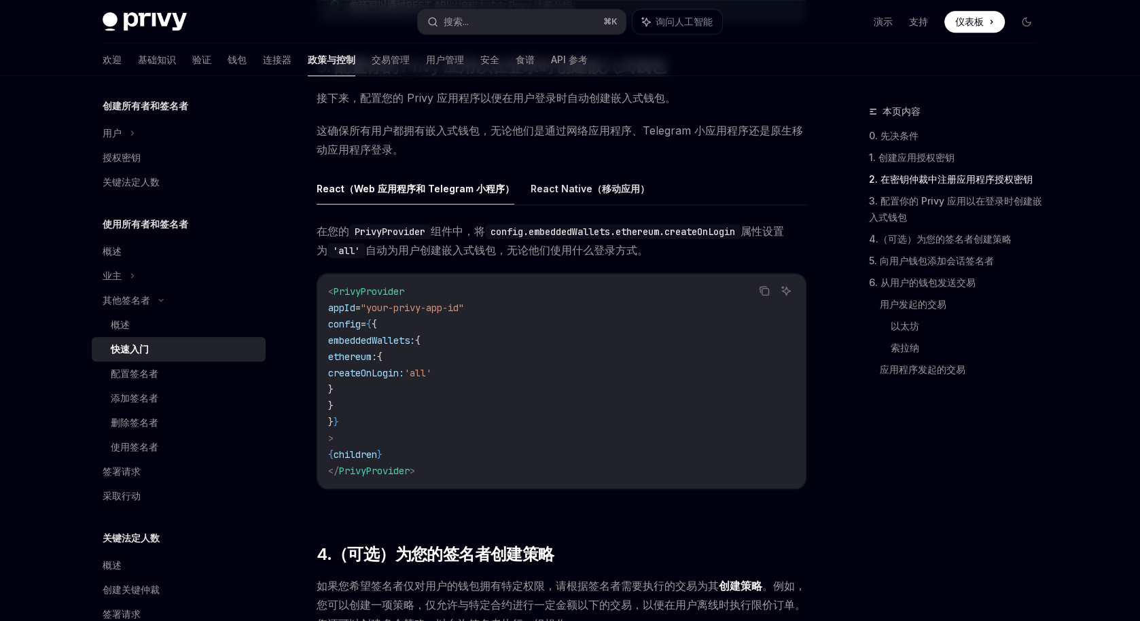
click at [377, 351] on span "ethereum:" at bounding box center [352, 357] width 49 height 12
click at [368, 345] on code "< PrivyProvider appId = "your-privy-app-id" config = { { embeddedWallets: { eth…" at bounding box center [561, 381] width 467 height 196
drag, startPoint x: 342, startPoint y: 335, endPoint x: 391, endPoint y: 398, distance: 79.9
click at [392, 398] on code "< PrivyProvider appId = "your-privy-app-id" config = { { embeddedWallets: { eth…" at bounding box center [561, 381] width 467 height 196
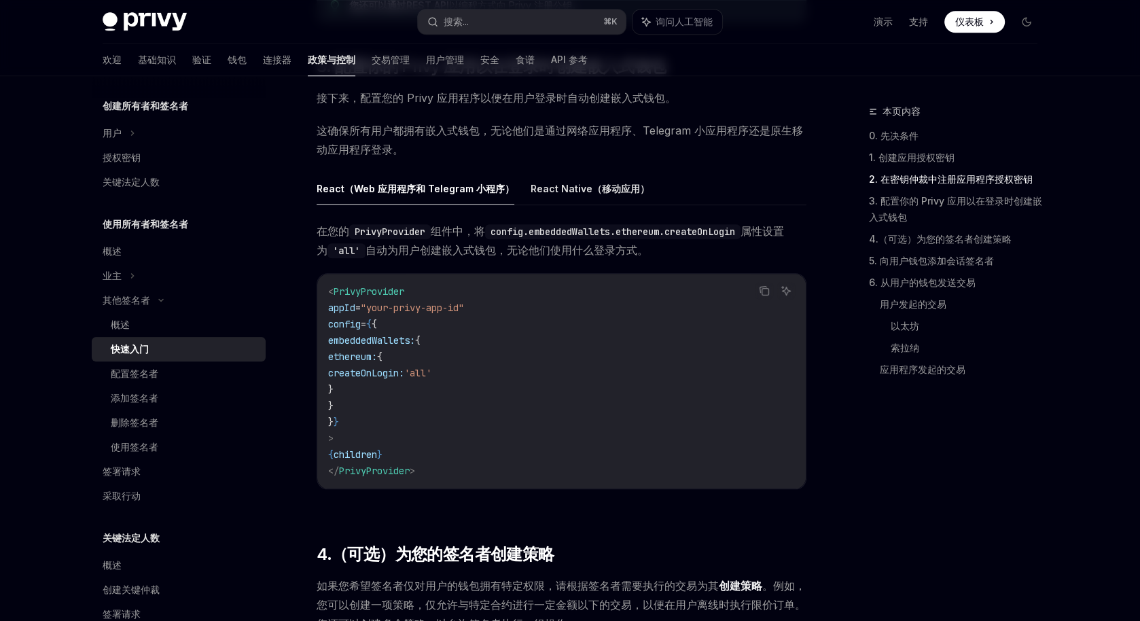
copy code "embeddedWallets: { ethereum: { createOnLogin: 'all' } }"
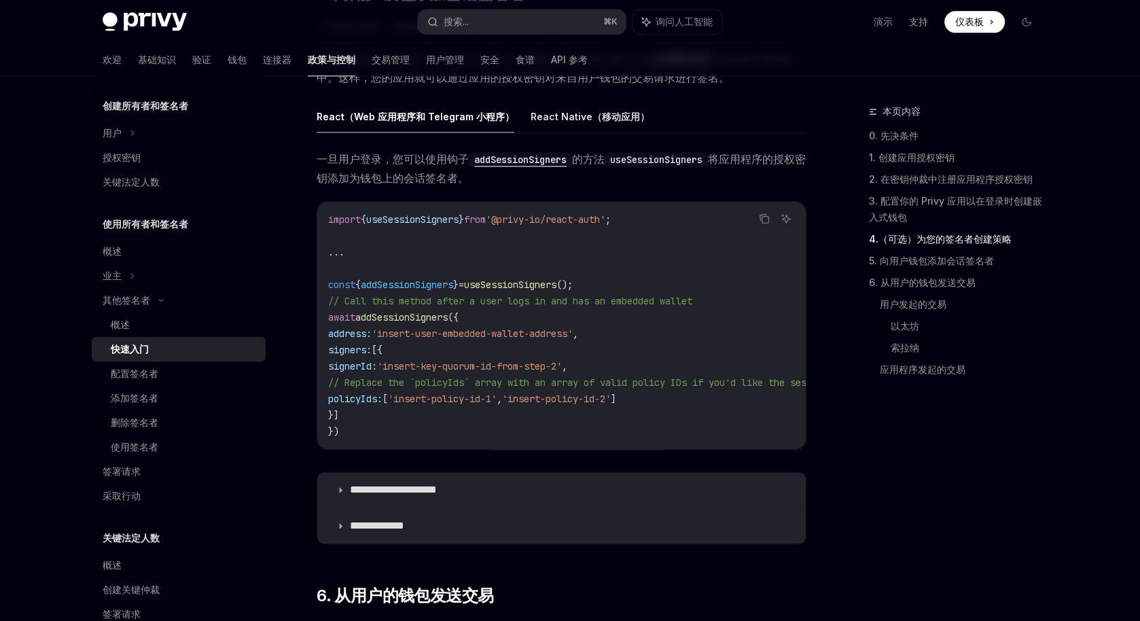
scroll to position [1873, 0]
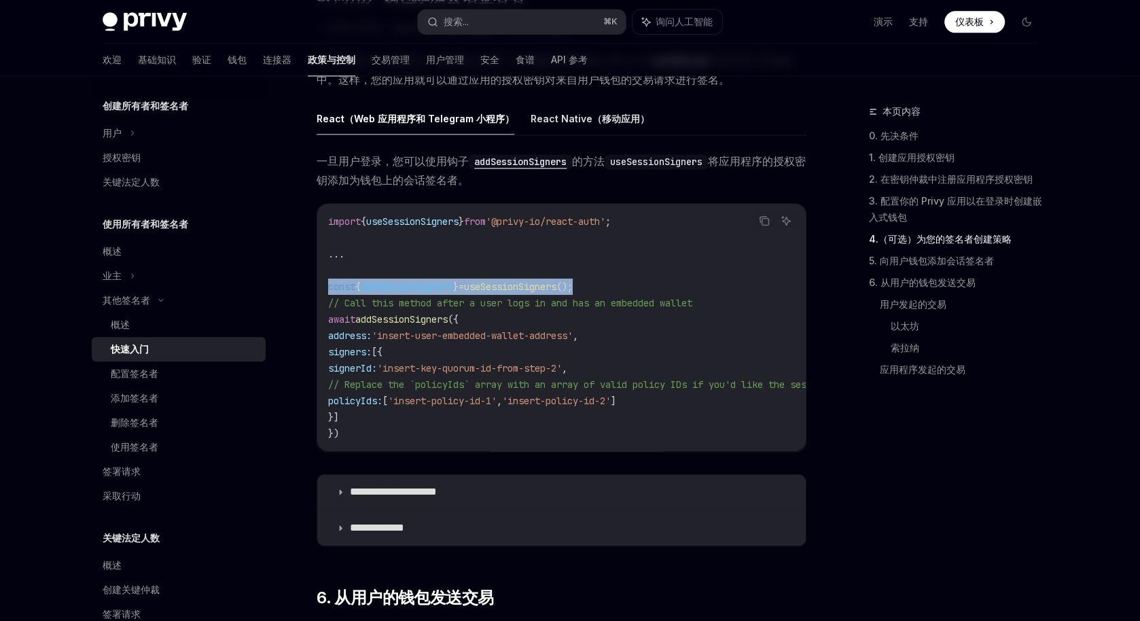
drag, startPoint x: 322, startPoint y: 282, endPoint x: 619, endPoint y: 279, distance: 296.9
click at [619, 279] on div "import { useSessionSigners } from '@privy-io/react-auth' ; ... const { addSessi…" at bounding box center [561, 327] width 488 height 247
copy span "const { addSessionSigners } = useSessionSigners ();"
click at [341, 316] on span "await" at bounding box center [341, 319] width 27 height 12
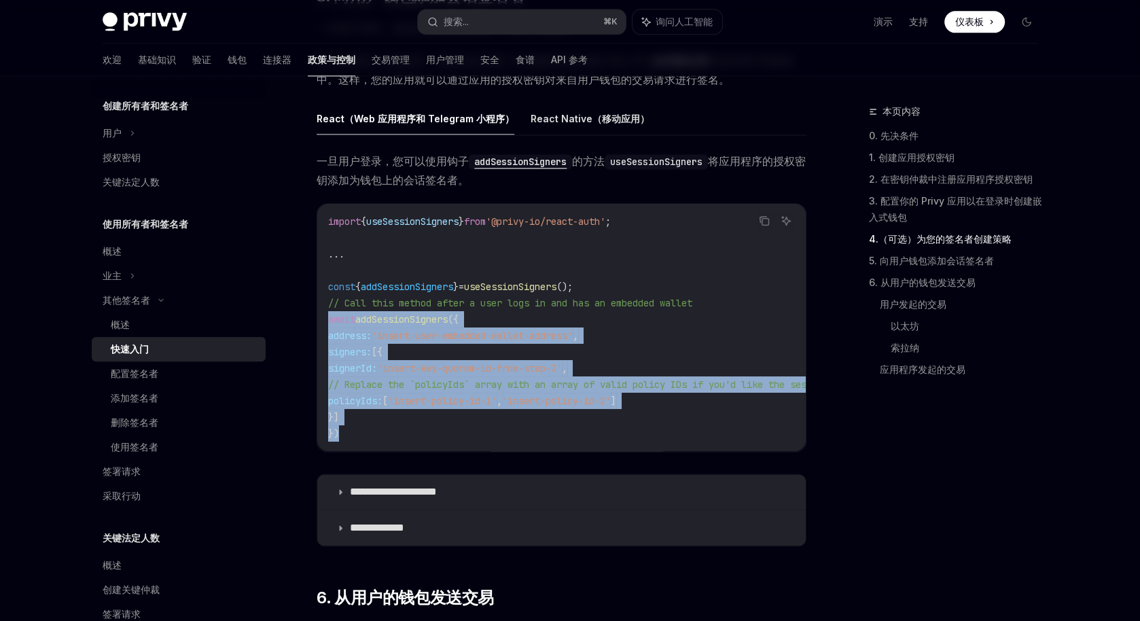
drag, startPoint x: 325, startPoint y: 315, endPoint x: 416, endPoint y: 442, distance: 156.7
click at [416, 442] on div "import { useSessionSigners } from '@privy-io/react-auth' ; ... const { addSessi…" at bounding box center [561, 327] width 488 height 247
copy code "await addSessionSigners ({ address: 'insert-user-embedded-wallet-address' , sig…"
click at [588, 426] on code "import { useSessionSigners } from '@privy-io/react-auth' ; ... const { addSessi…" at bounding box center [1051, 327] width 1446 height 228
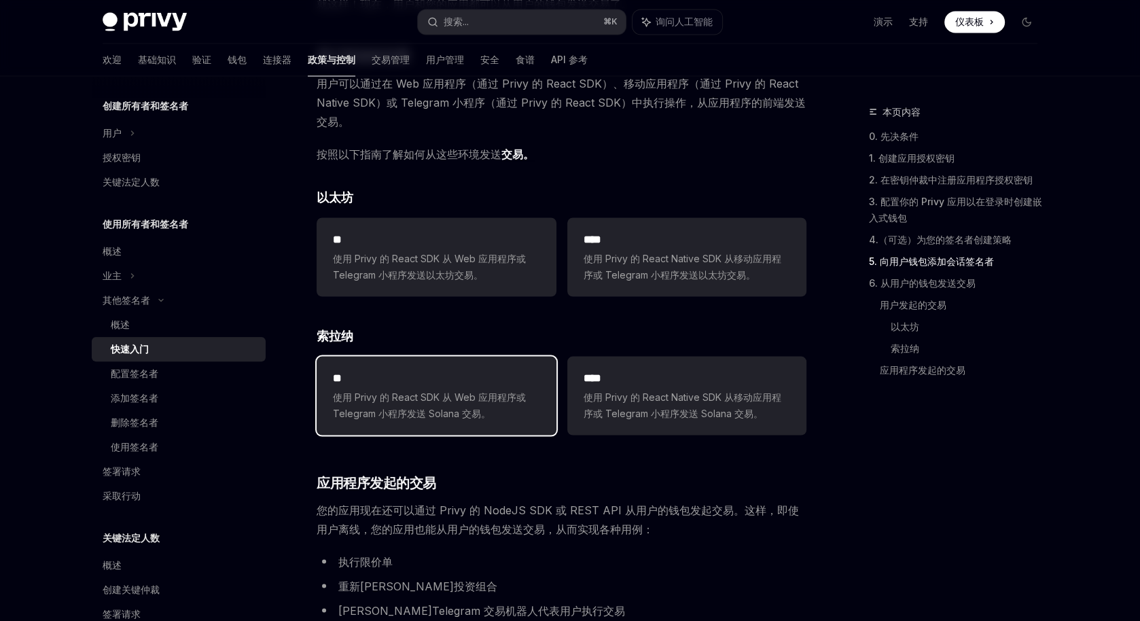
scroll to position [2502, 0]
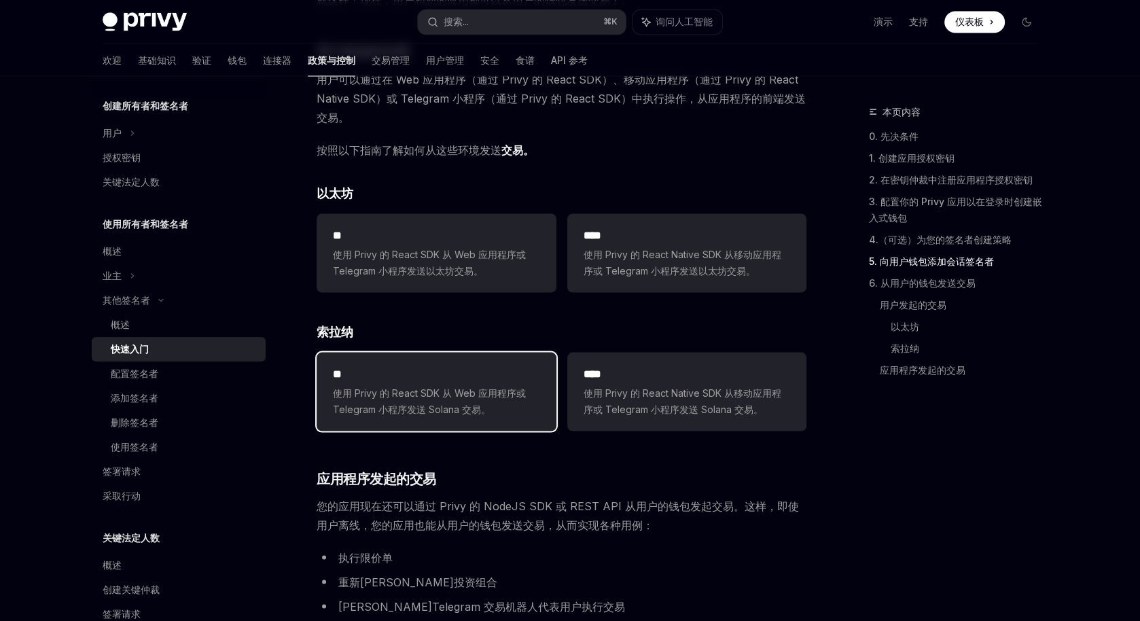
click at [422, 397] on font "使用 Privy 的 React SDK 从 Web 应用程序或 Telegram 小程序发送 Solana 交易。" at bounding box center [429, 401] width 193 height 28
click at [431, 380] on h2 "**" at bounding box center [436, 373] width 207 height 16
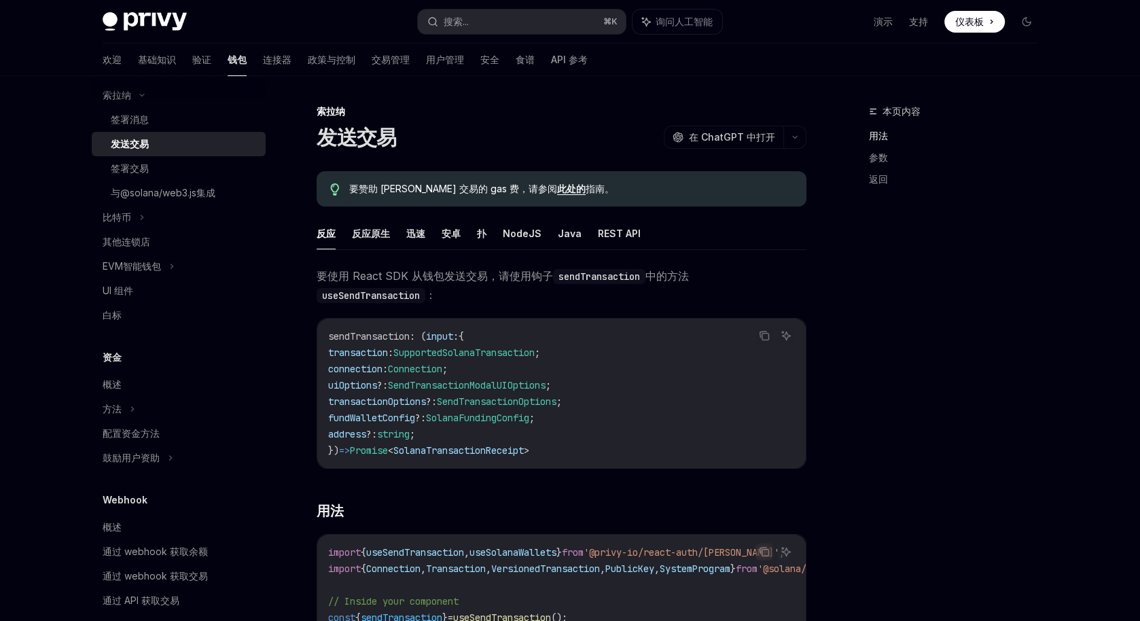
type textarea "*"
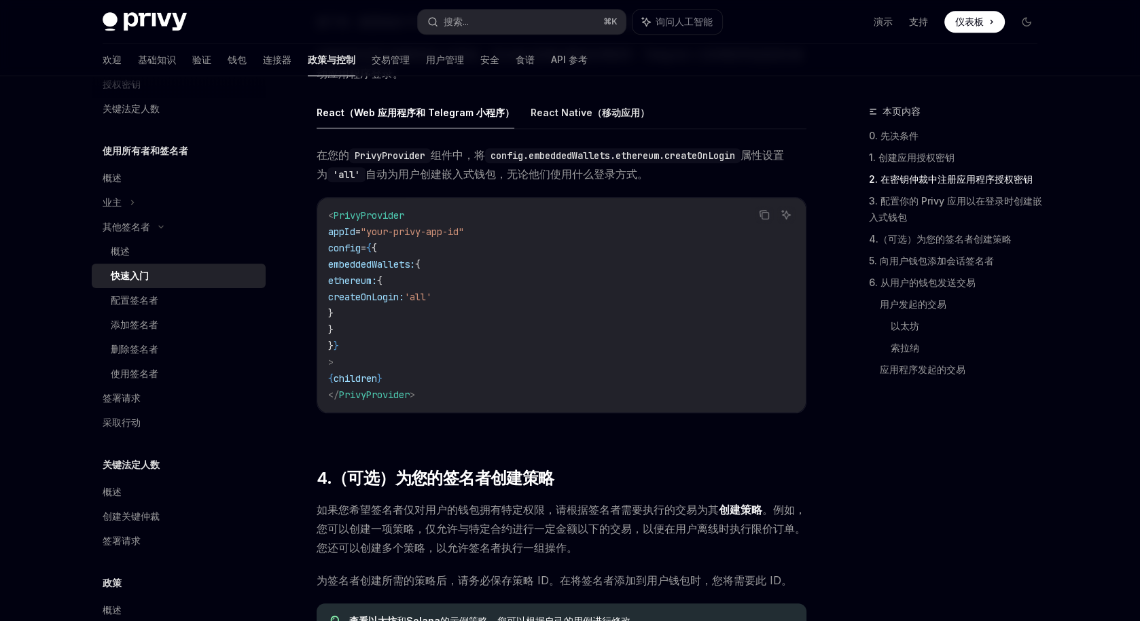
scroll to position [1200, 0]
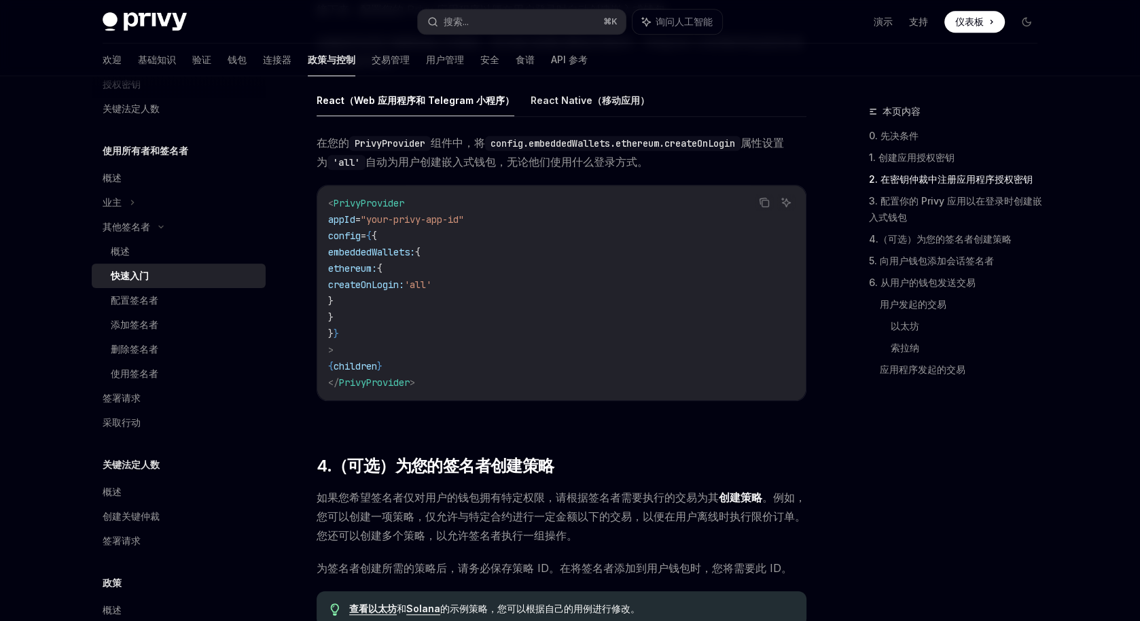
drag, startPoint x: 350, startPoint y: 247, endPoint x: 411, endPoint y: 310, distance: 87.9
click at [411, 310] on code "< PrivyProvider appId = "your-privy-app-id" config = { { embeddedWallets: { eth…" at bounding box center [561, 293] width 467 height 196
copy code "embeddedWallets: { ethereum: { createOnLogin: 'all' } }"
click at [559, 305] on code "< PrivyProvider appId = "your-privy-app-id" config = { { embeddedWallets: { eth…" at bounding box center [561, 293] width 467 height 196
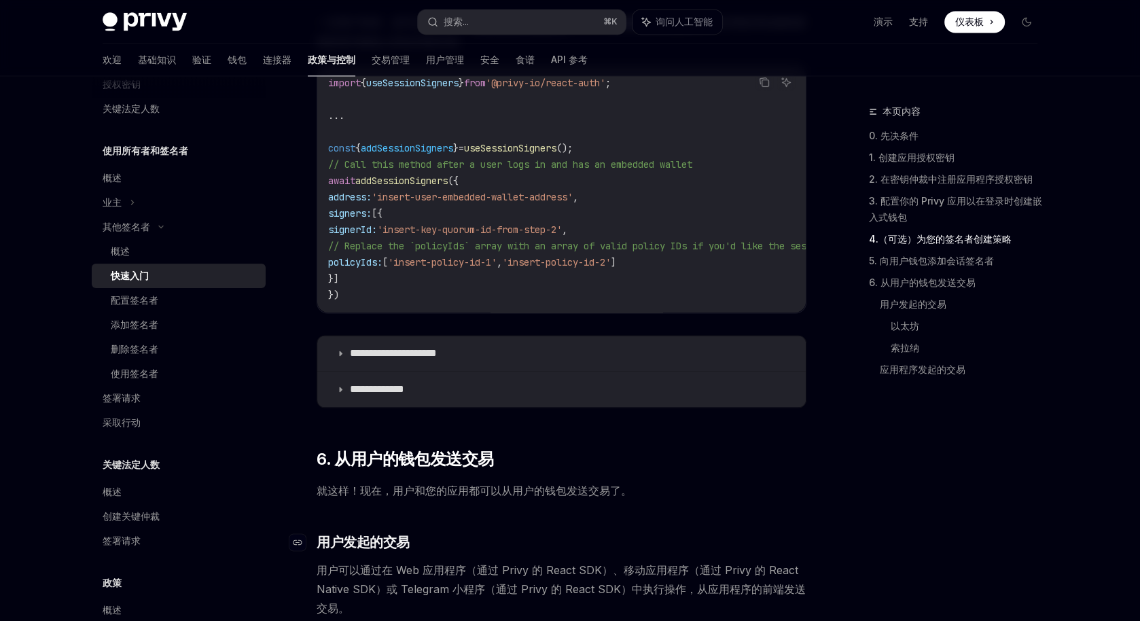
scroll to position [2009, 0]
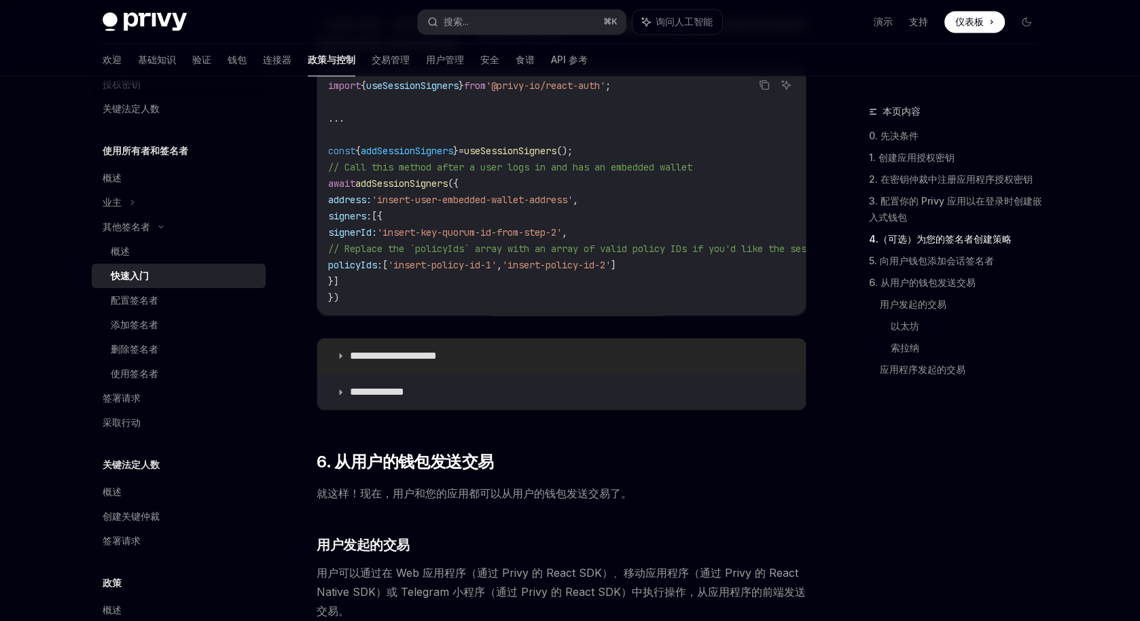
click at [676, 361] on summary "**********" at bounding box center [561, 355] width 488 height 35
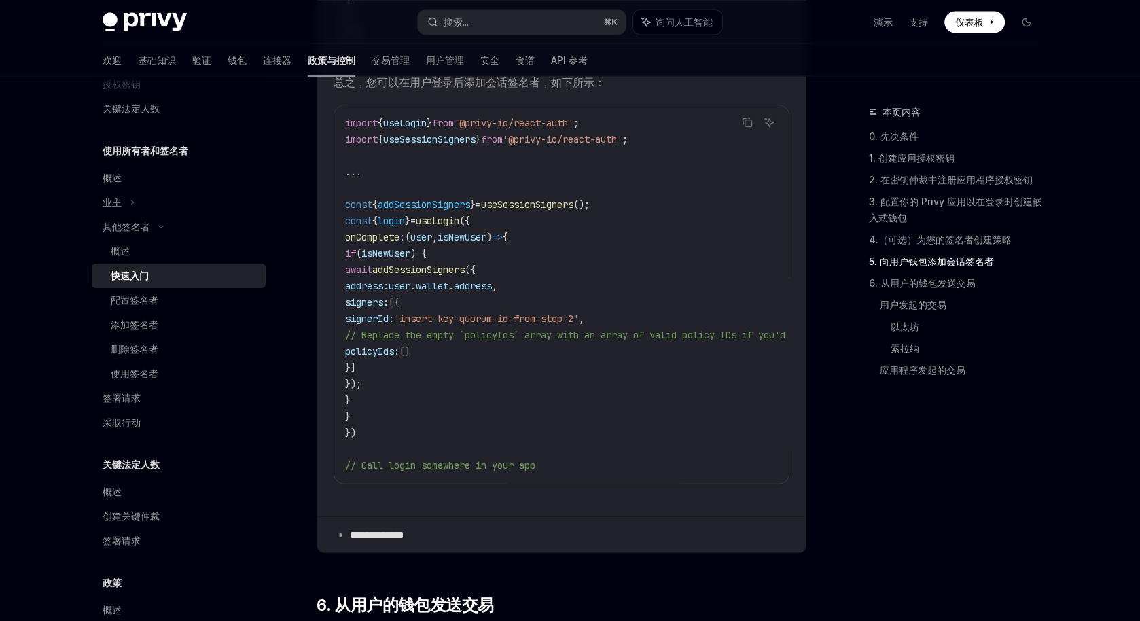
click at [366, 238] on span "onComplete" at bounding box center [372, 237] width 54 height 12
drag, startPoint x: 365, startPoint y: 237, endPoint x: 429, endPoint y: 416, distance: 190.4
click at [429, 416] on code "import { useLogin } from '@privy-io/react-auth' ; import { useSessionSigners } …" at bounding box center [853, 294] width 1016 height 359
copy code "onComplete : ( user , isNewUser ) => { if ( isNewUser ) { await addSessionSigne…"
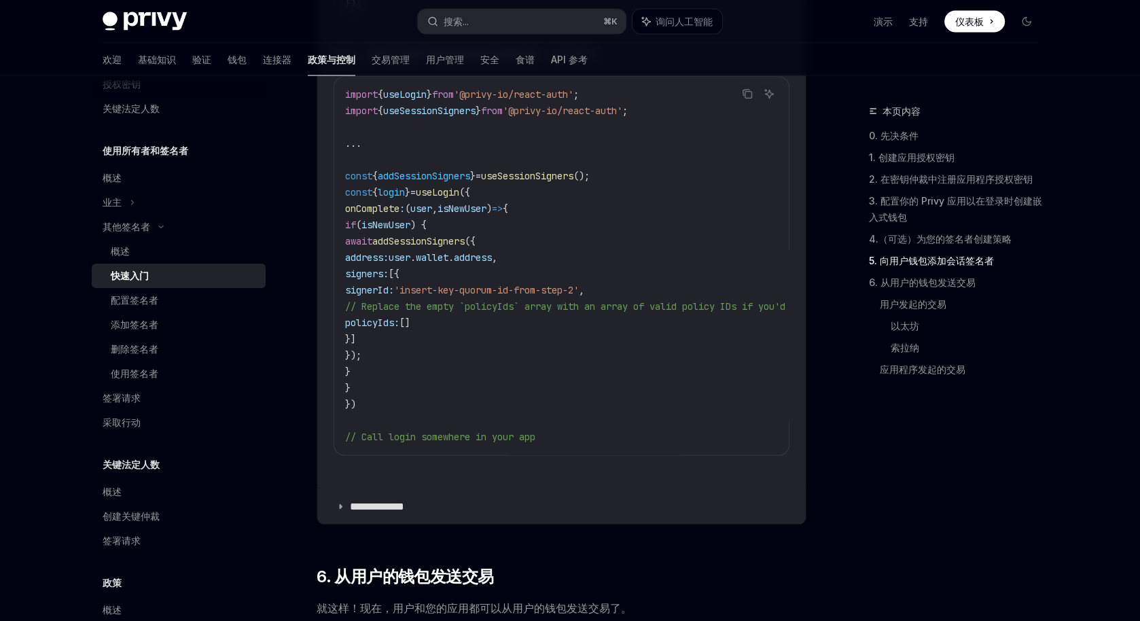
scroll to position [2581, 0]
click at [640, 257] on code "import { useLogin } from '@privy-io/react-auth' ; import { useSessionSigners } …" at bounding box center [853, 269] width 1016 height 359
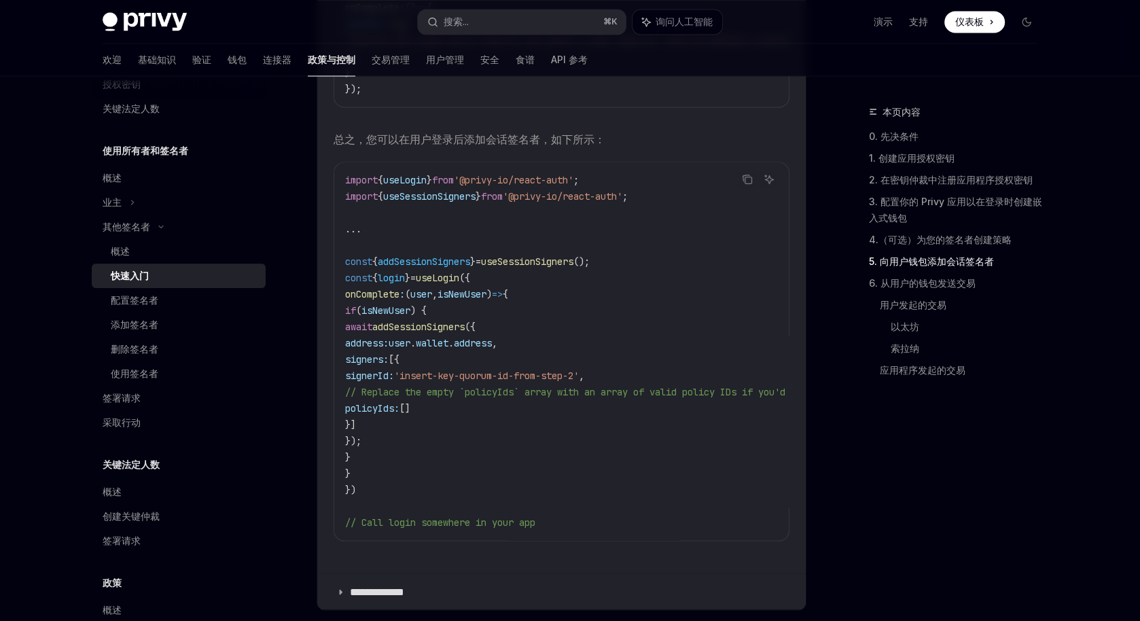
scroll to position [2493, 0]
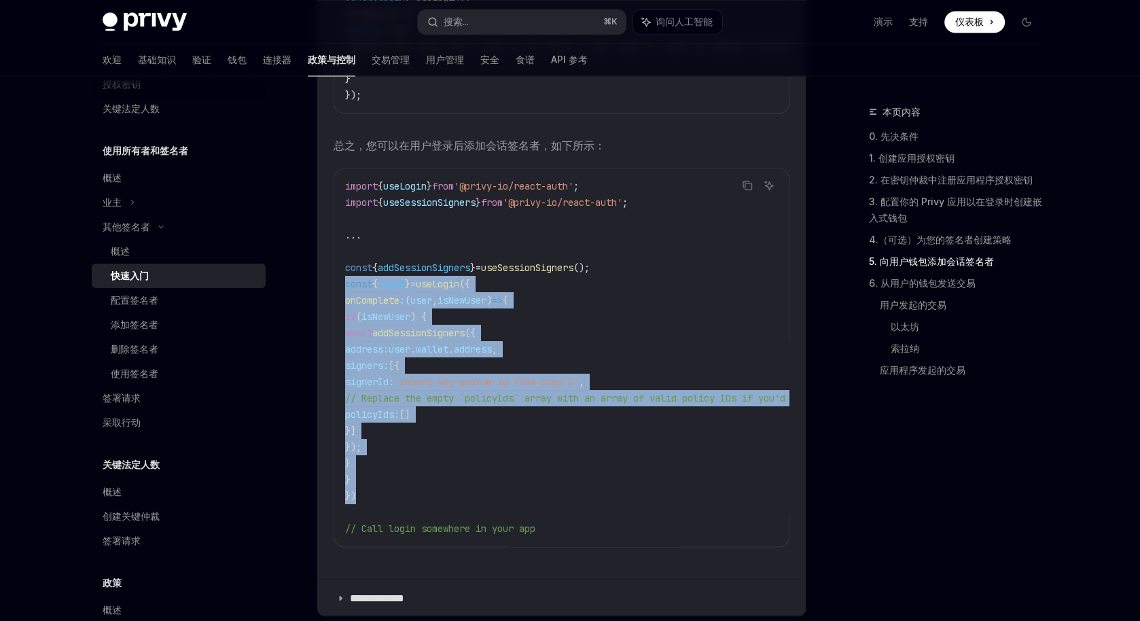
drag, startPoint x: 337, startPoint y: 284, endPoint x: 389, endPoint y: 509, distance: 230.7
click at [389, 509] on div "import { useLogin } from '@privy-io/react-auth' ; import { useSessionSigners } …" at bounding box center [561, 357] width 454 height 378
click at [582, 314] on code "import { useLogin } from '@privy-io/react-auth' ; import { useSessionSigners } …" at bounding box center [853, 357] width 1016 height 359
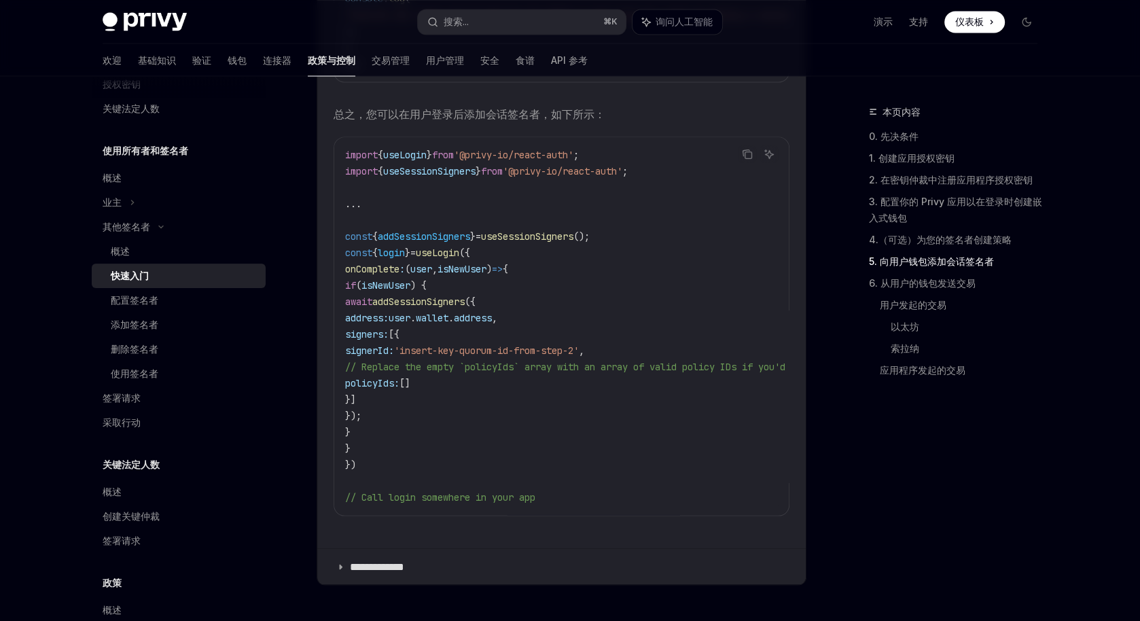
scroll to position [2524, 0]
drag, startPoint x: 339, startPoint y: 234, endPoint x: 691, endPoint y: 234, distance: 351.9
click at [691, 234] on div "import { useLogin } from '@privy-io/react-auth' ; import { useSessionSigners } …" at bounding box center [561, 327] width 454 height 378
drag, startPoint x: 361, startPoint y: 240, endPoint x: 685, endPoint y: 245, distance: 324.8
click at [685, 245] on div "import { useLogin } from '@privy-io/react-auth' ; import { useSessionSigners } …" at bounding box center [561, 327] width 454 height 378
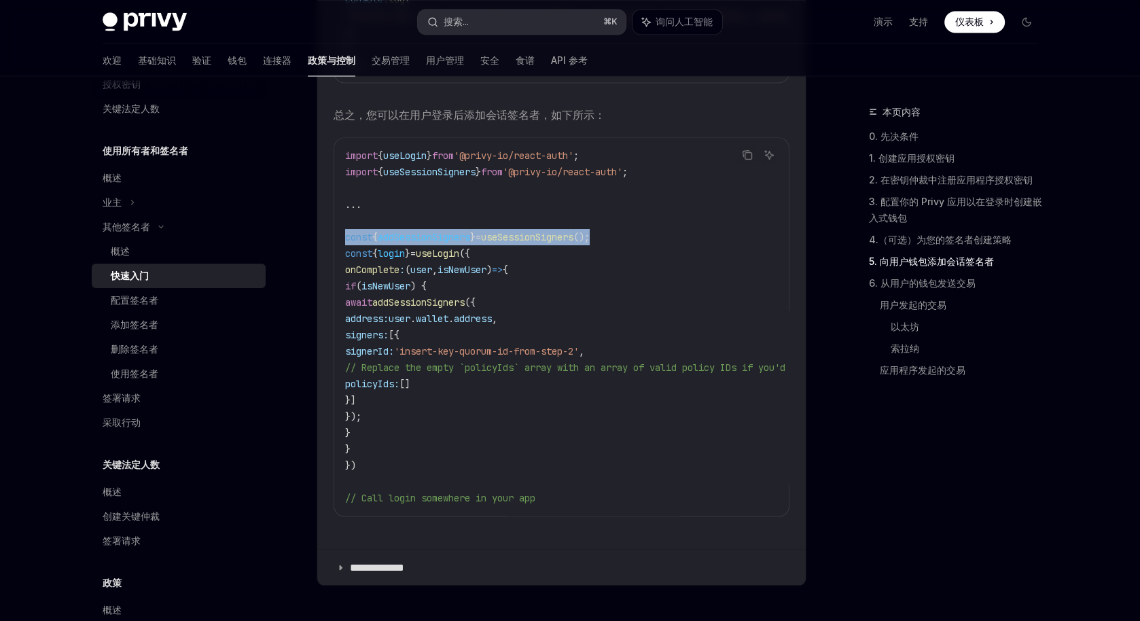
click at [475, 24] on button "搜索... ⌘ K" at bounding box center [522, 22] width 208 height 24
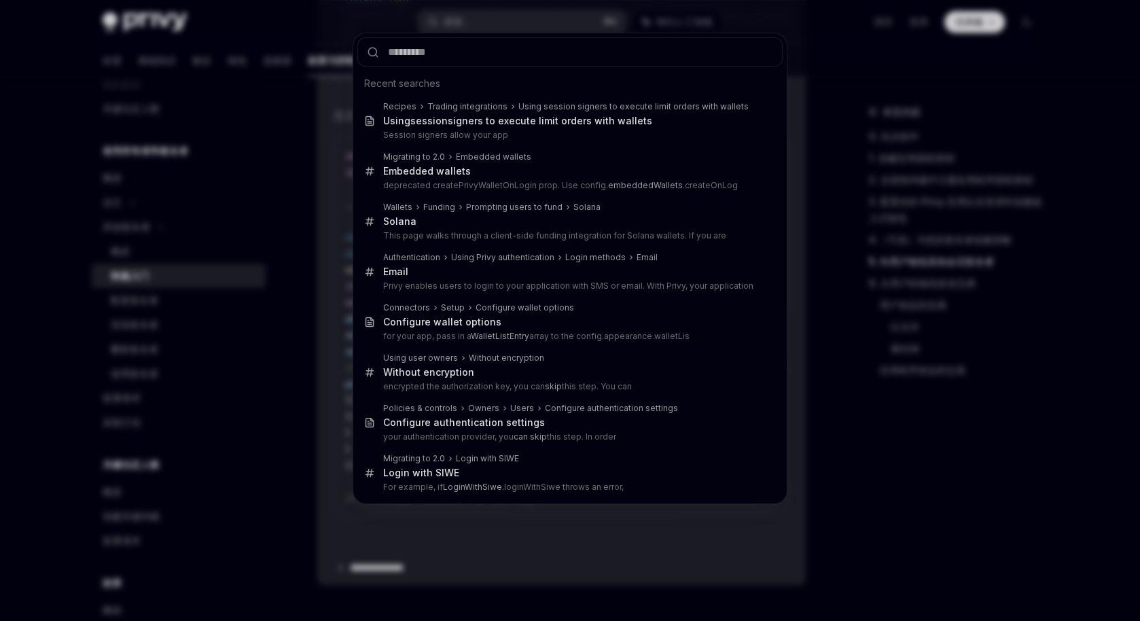
click at [470, 22] on div "Recent searches Recipes Trading integrations Using session signers to execute l…" at bounding box center [570, 310] width 1140 height 621
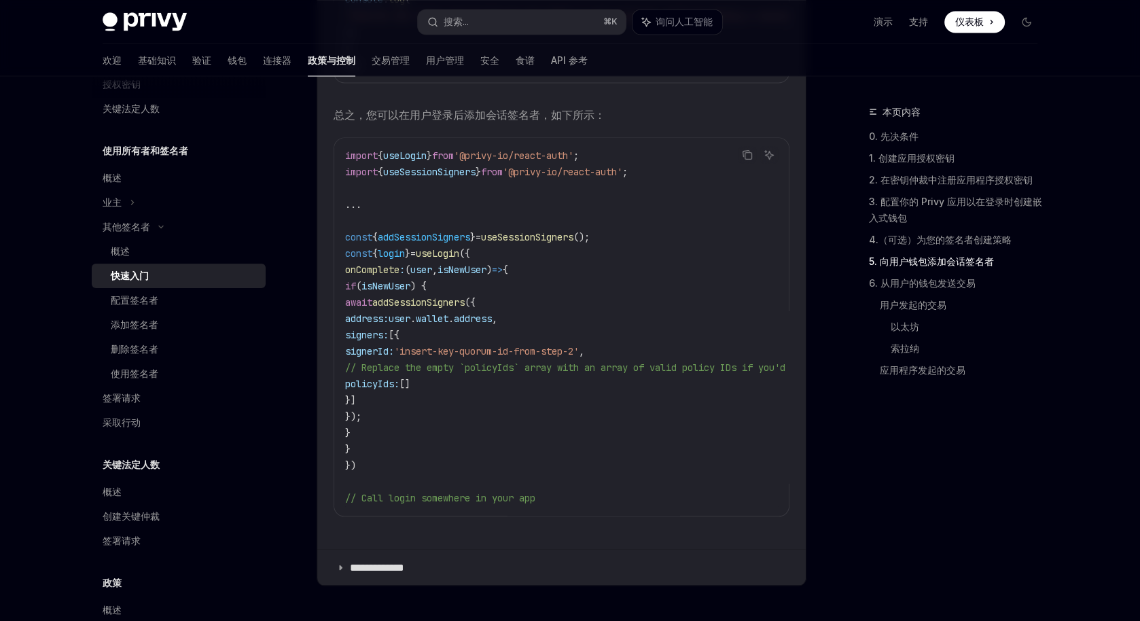
click at [469, 22] on font "搜索..." at bounding box center [456, 22] width 25 height 12
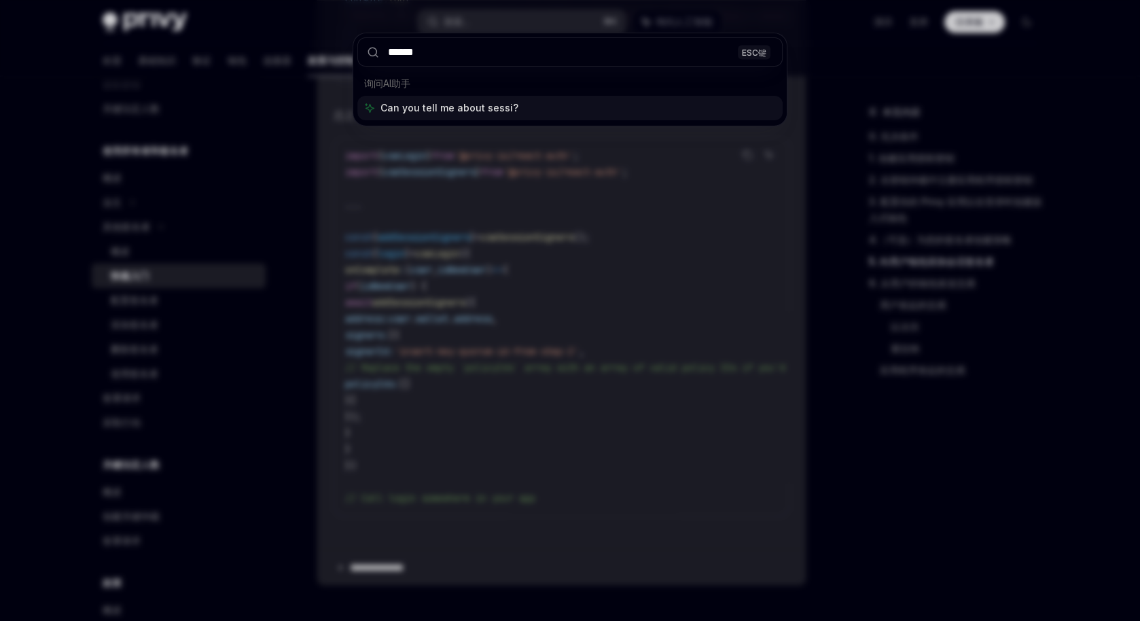
type input "*******"
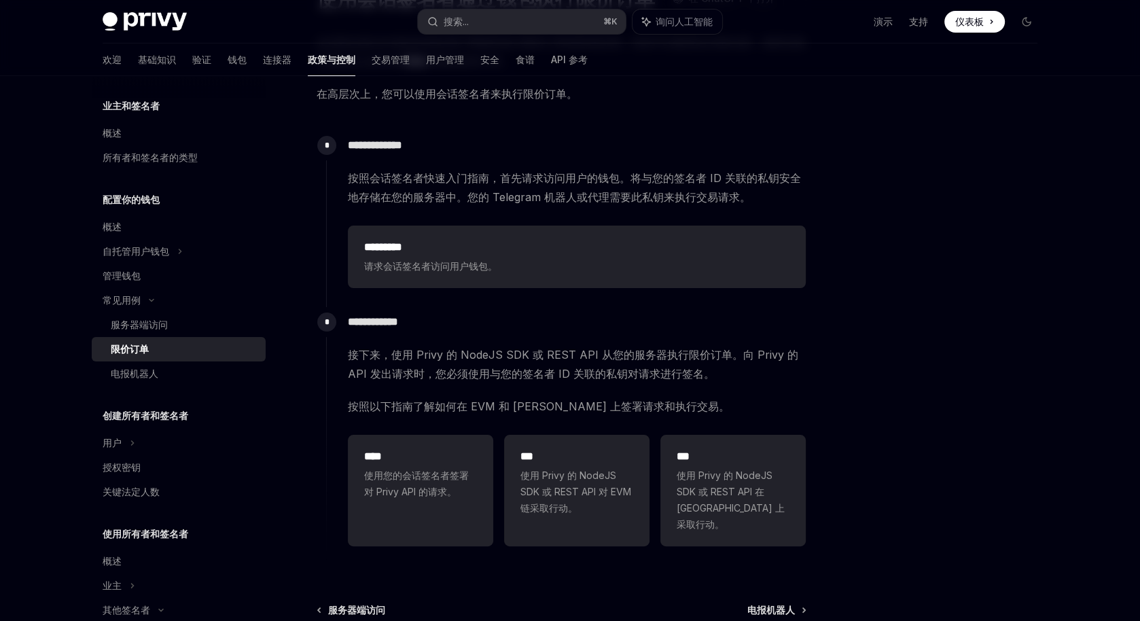
scroll to position [143, 0]
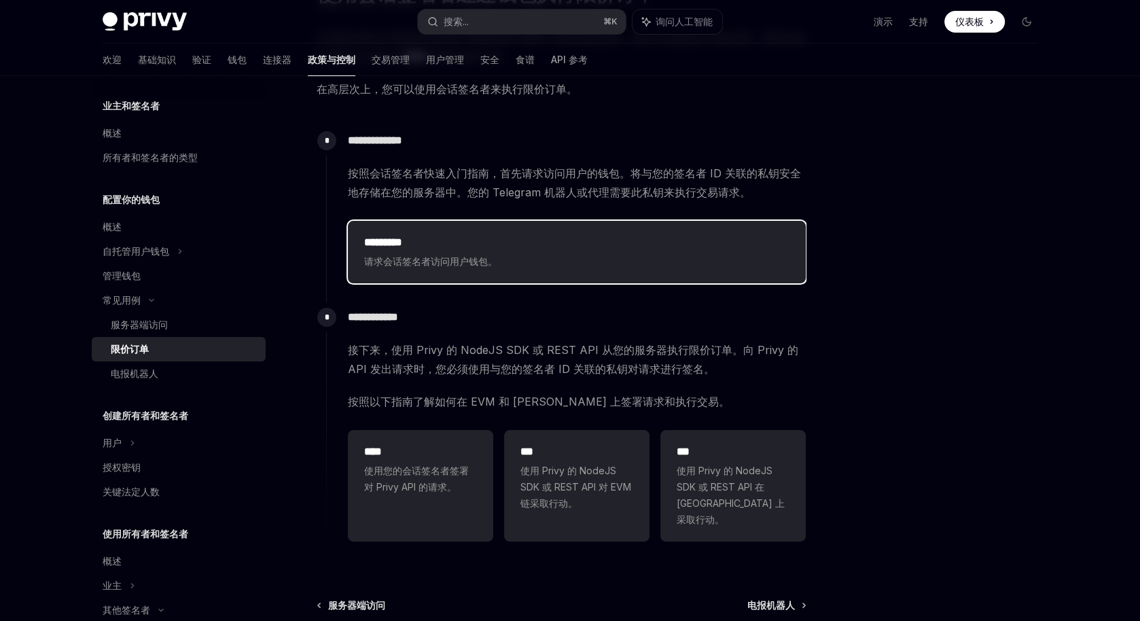
click at [555, 253] on span "请求会话签名者访问用户钱包。" at bounding box center [576, 261] width 425 height 16
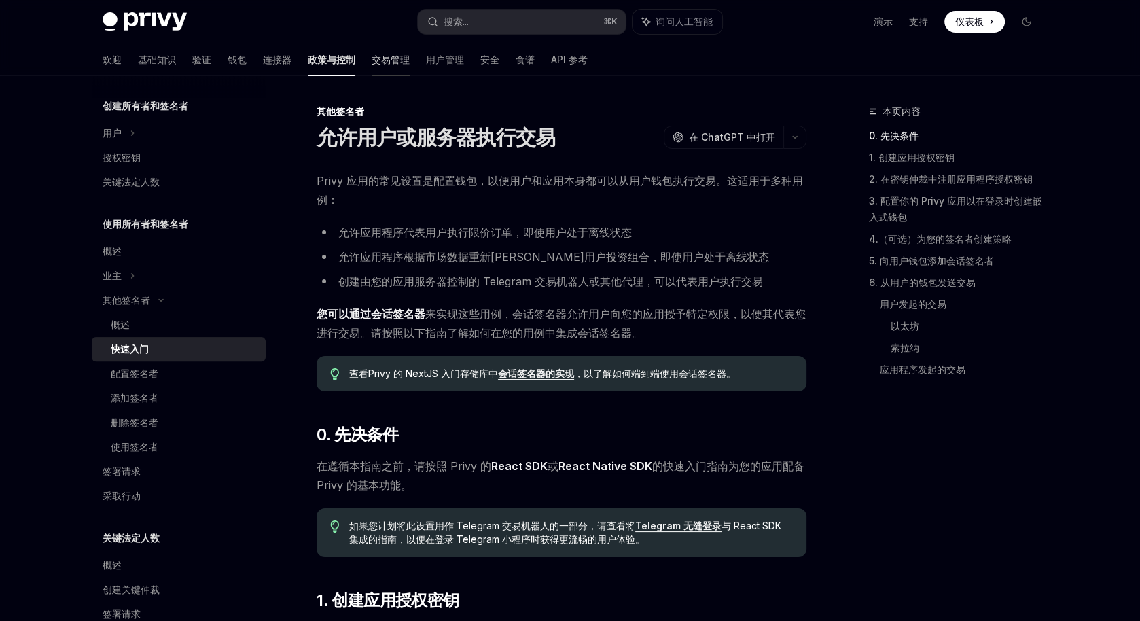
click at [372, 61] on font "交易管理" at bounding box center [391, 60] width 38 height 12
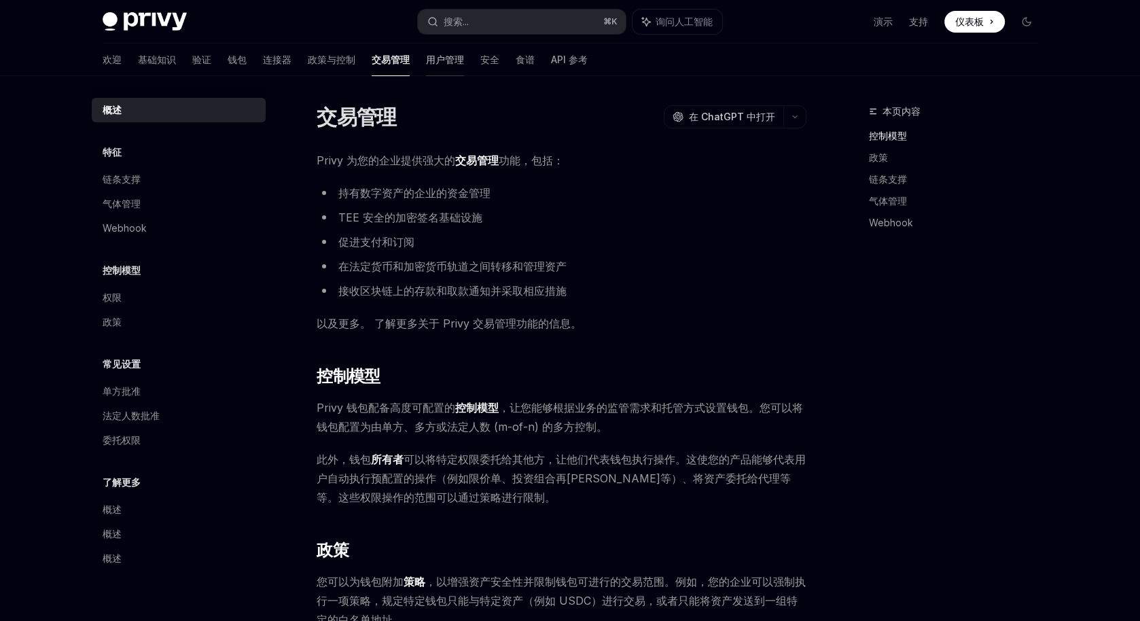
click at [426, 58] on font "用户管理" at bounding box center [445, 60] width 38 height 12
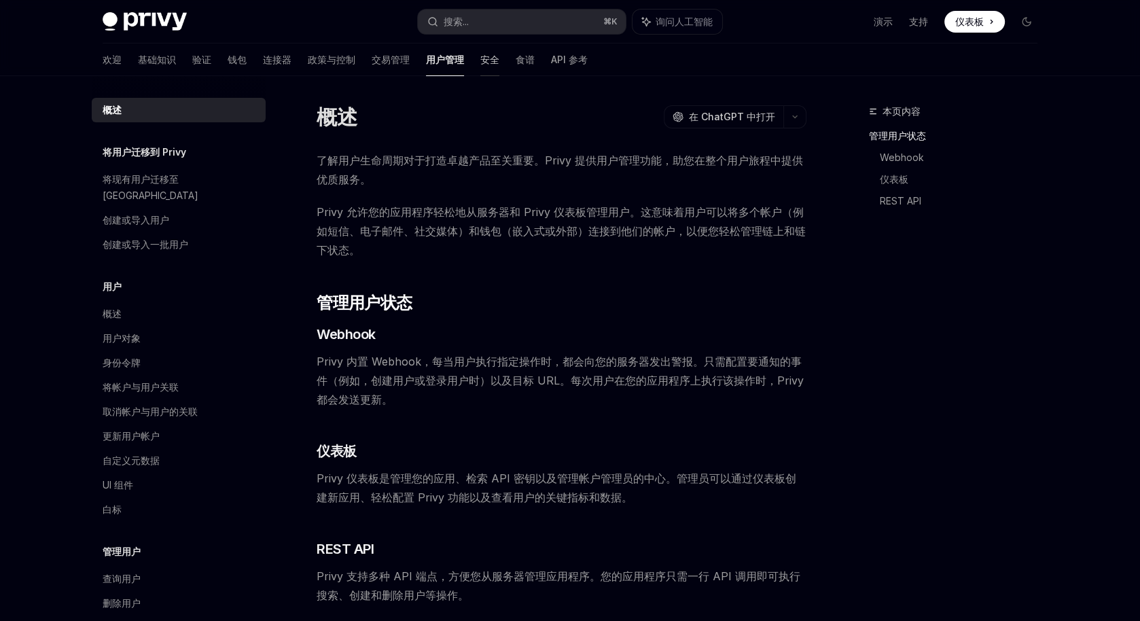
click at [480, 58] on font "安全" at bounding box center [489, 60] width 19 height 12
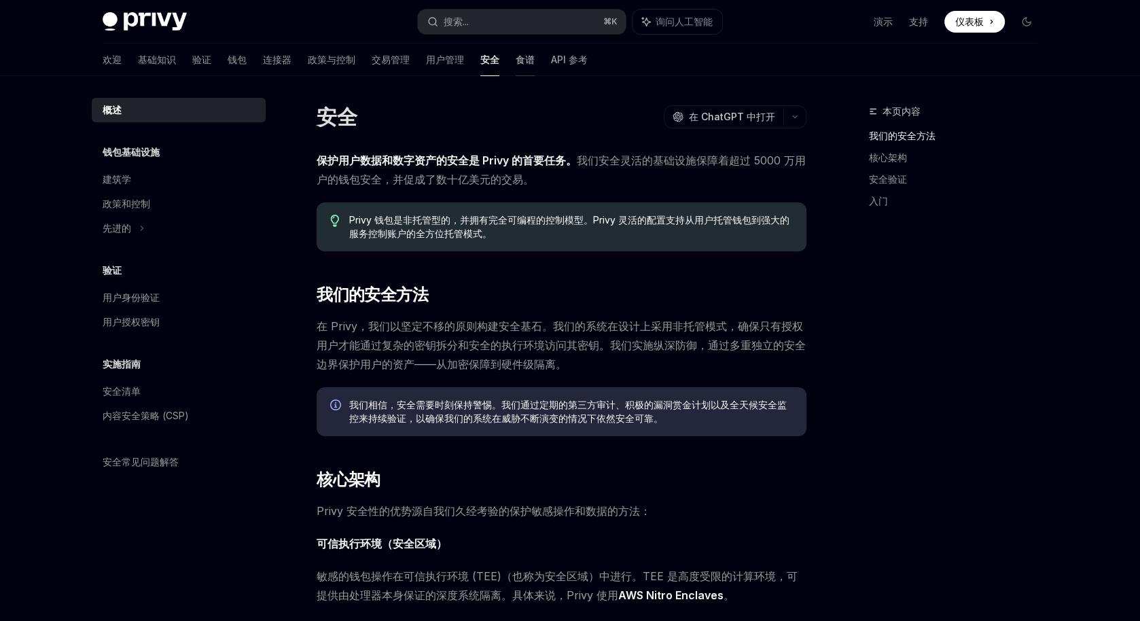
click at [516, 58] on font "食谱" at bounding box center [525, 60] width 19 height 12
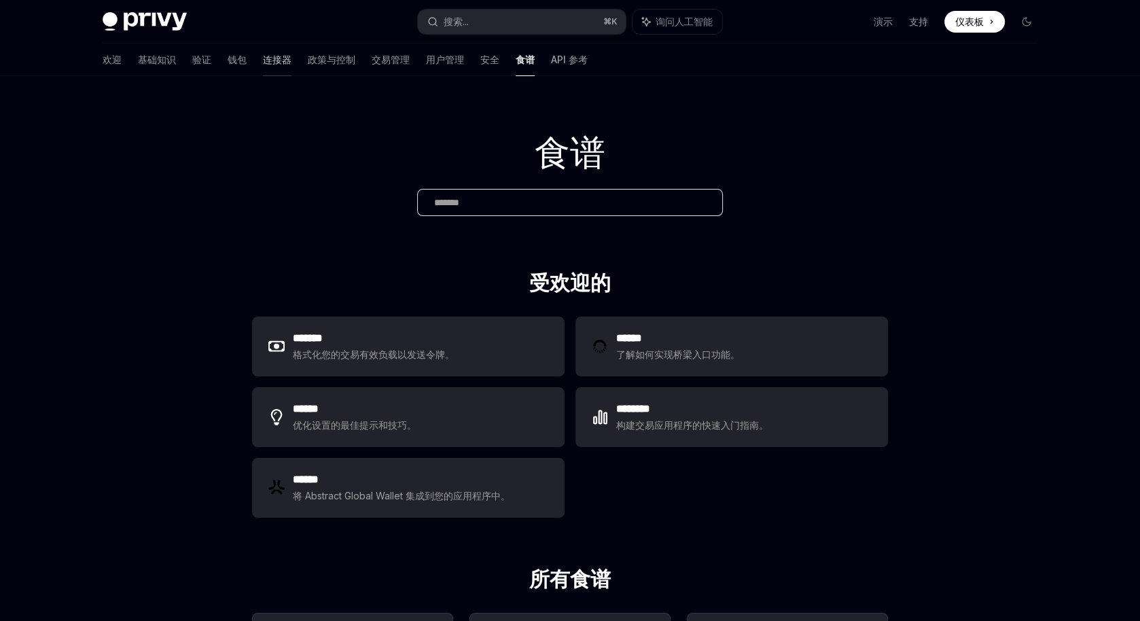
click at [263, 66] on font "连接器" at bounding box center [277, 60] width 29 height 14
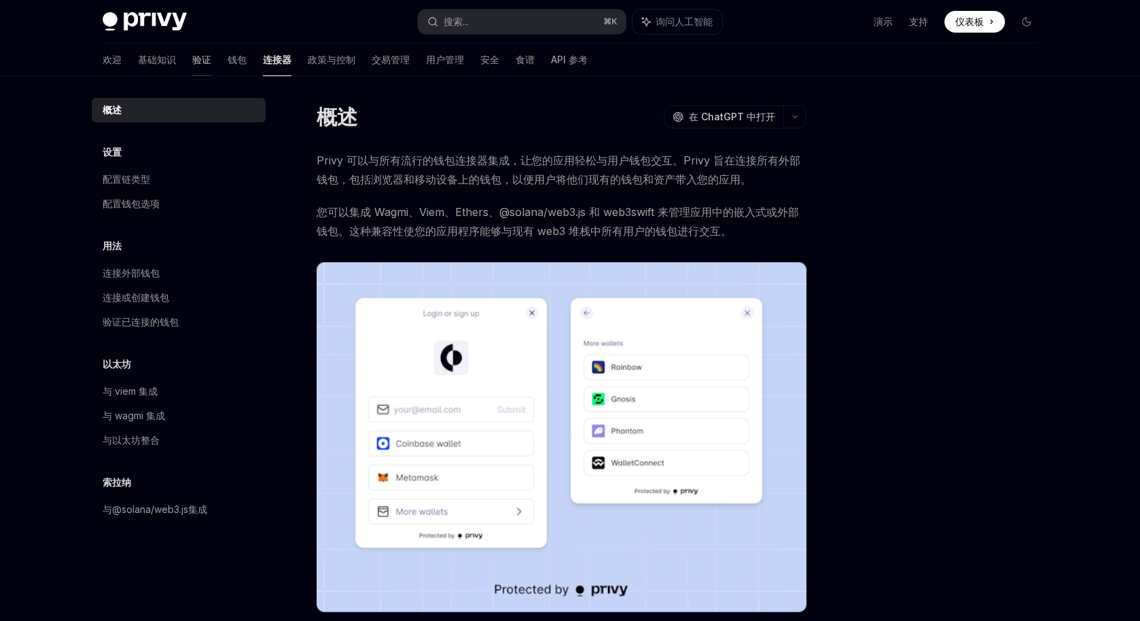
click at [192, 64] on font "验证" at bounding box center [201, 60] width 19 height 12
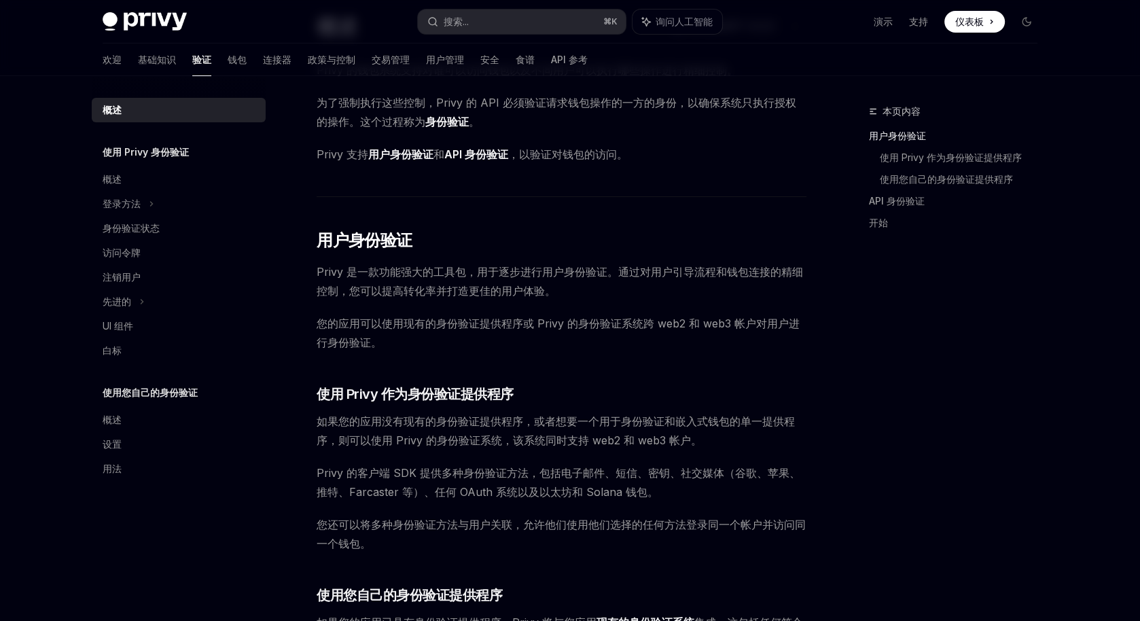
scroll to position [65, 0]
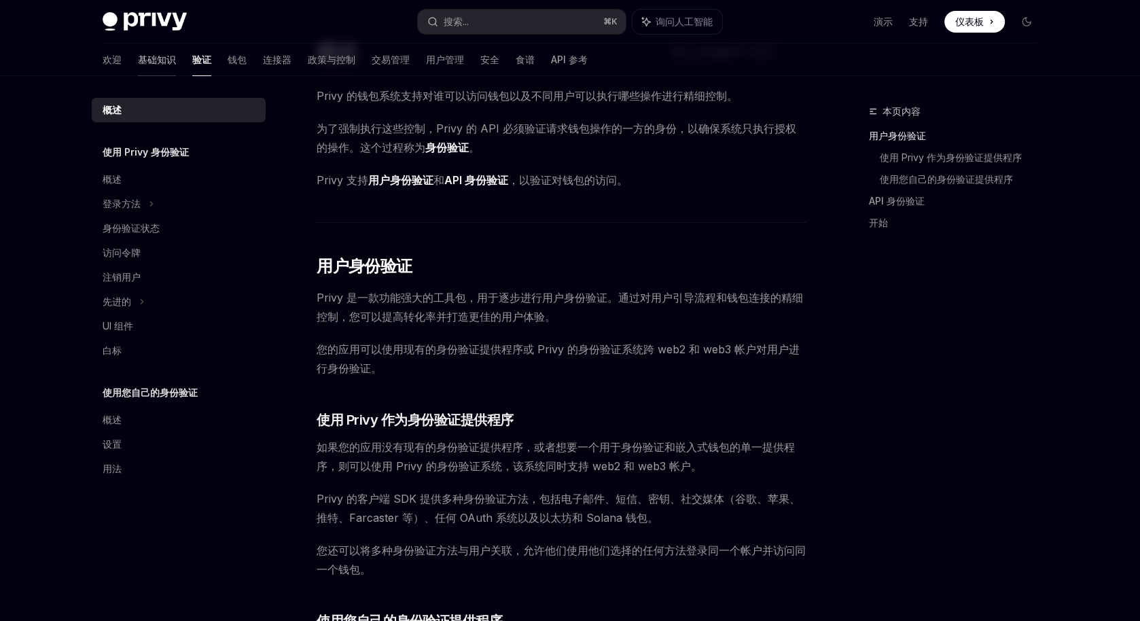
click at [138, 69] on link "基础知识" at bounding box center [157, 59] width 38 height 33
type textarea "*"
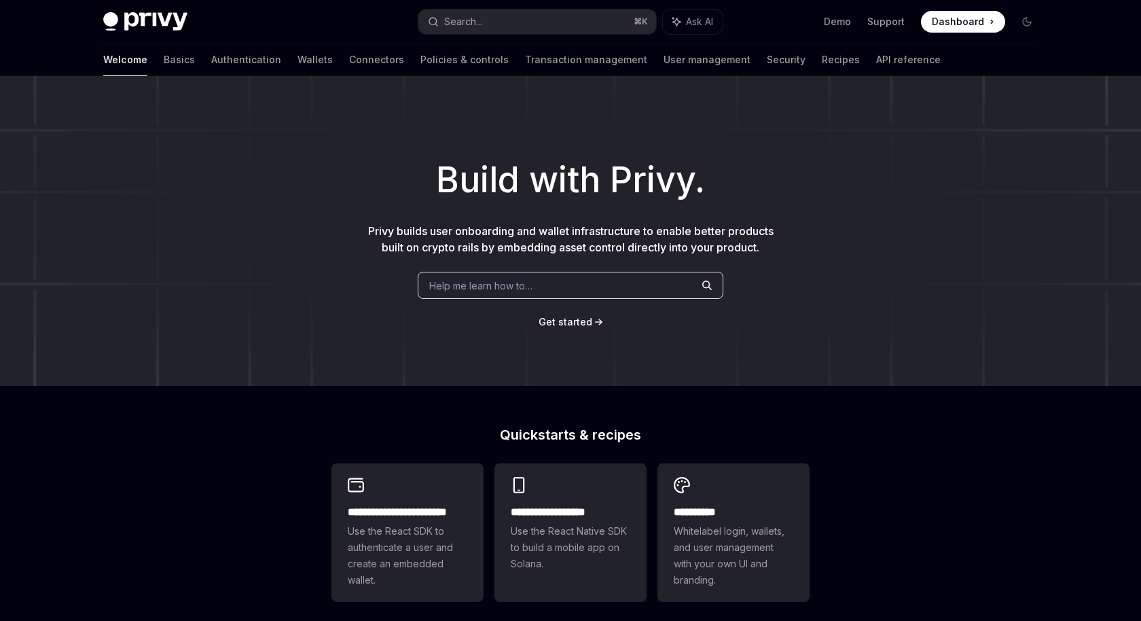
click at [499, 21] on button "Search... ⌘ K" at bounding box center [537, 22] width 238 height 24
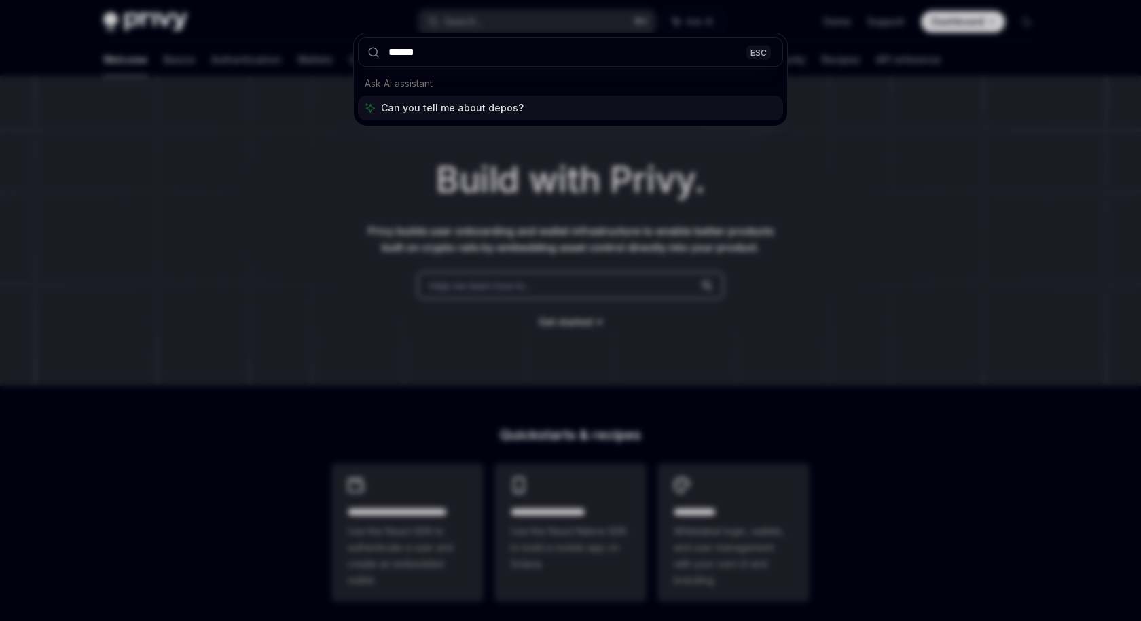
type input "*******"
type input "****"
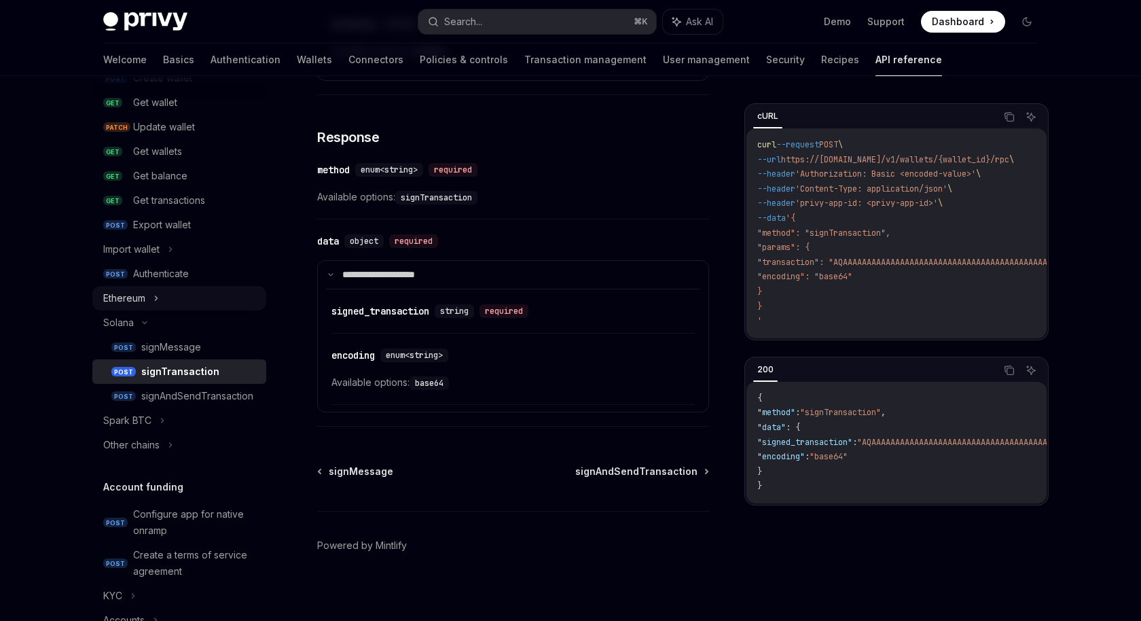
scroll to position [184, 0]
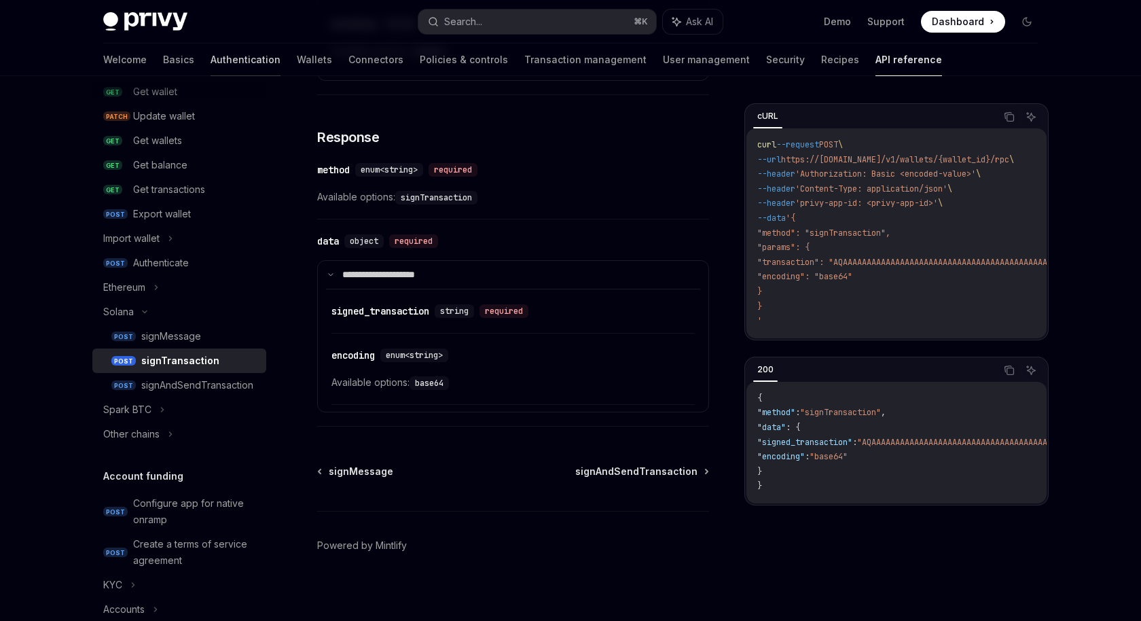
click at [211, 56] on link "Authentication" at bounding box center [246, 59] width 70 height 33
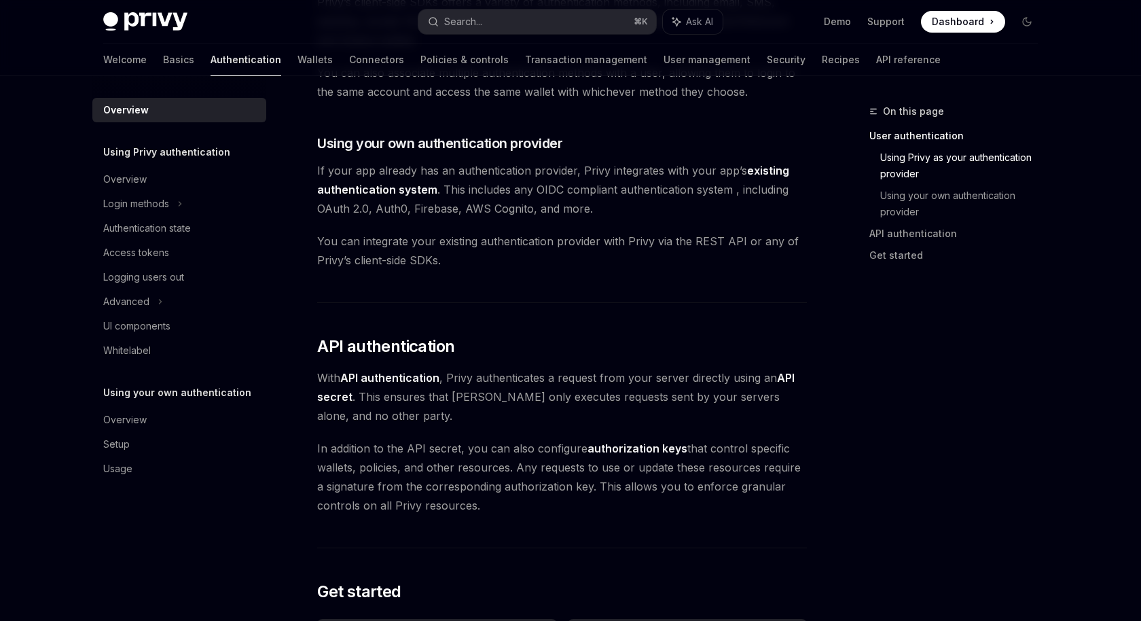
scroll to position [1082, 0]
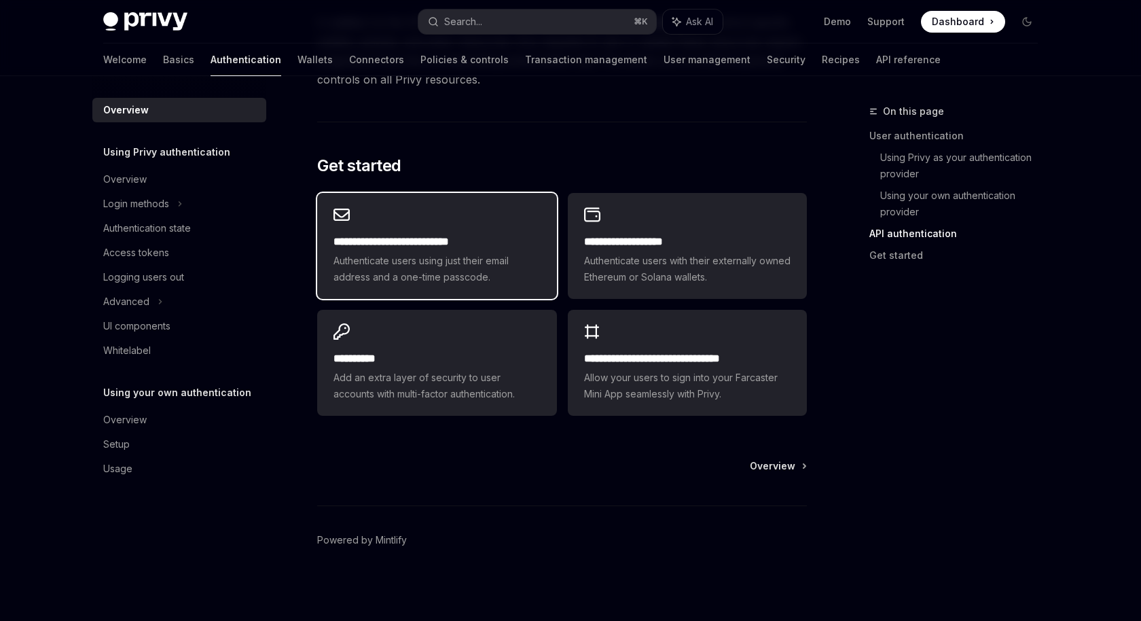
click at [501, 226] on div "**********" at bounding box center [436, 246] width 239 height 106
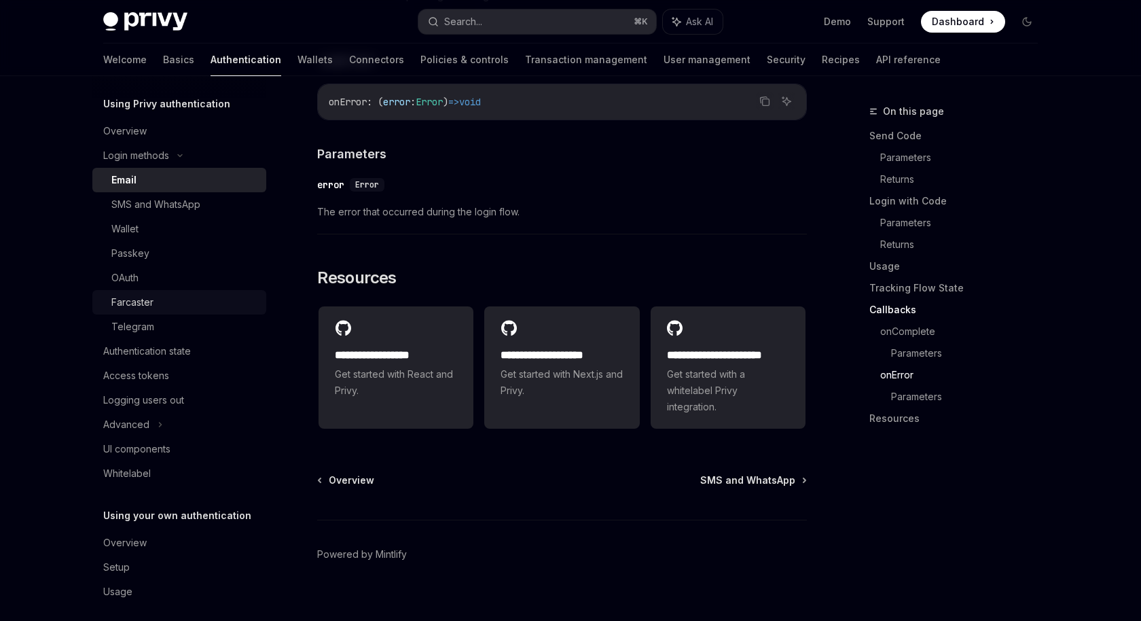
scroll to position [58, 0]
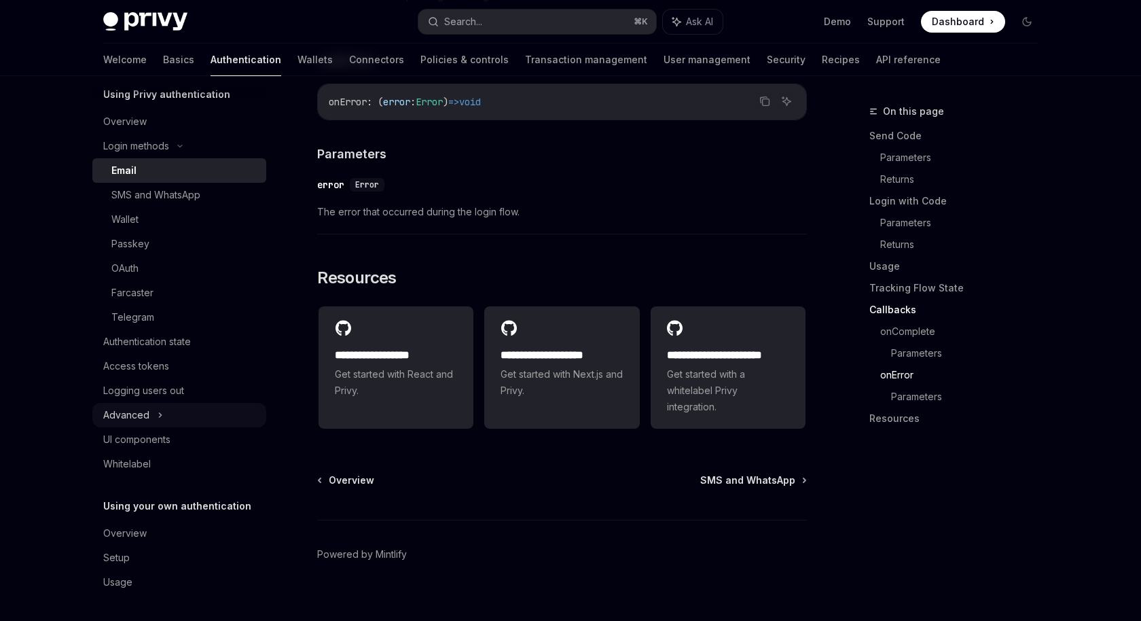
click at [209, 409] on div "Advanced" at bounding box center [179, 415] width 174 height 24
click at [197, 465] on div "Whitelabel" at bounding box center [180, 464] width 155 height 16
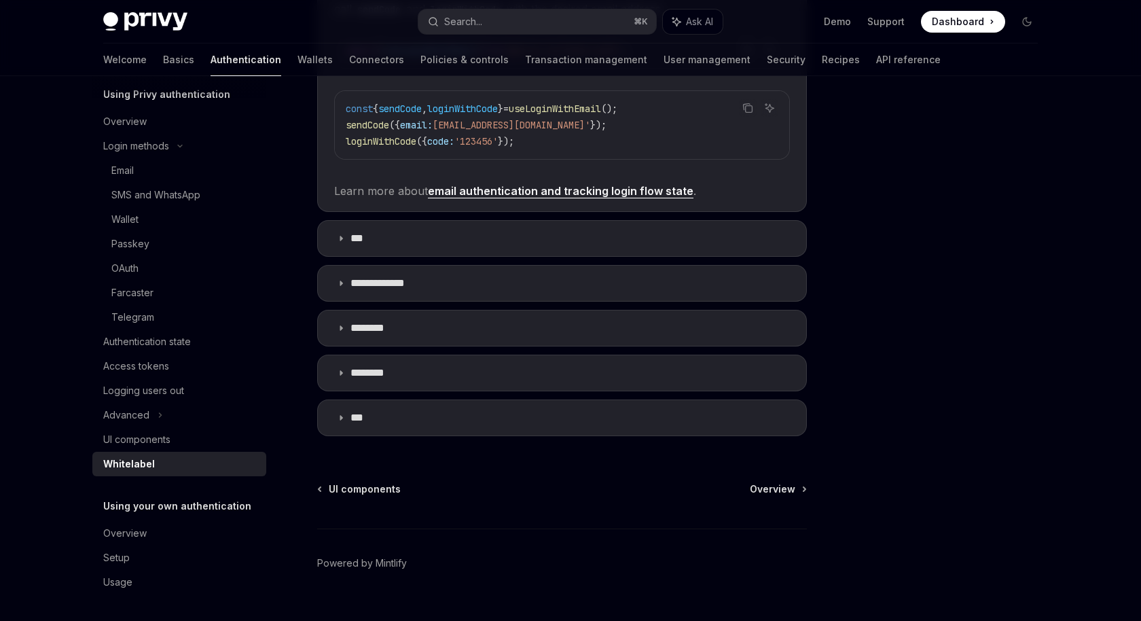
scroll to position [442, 0]
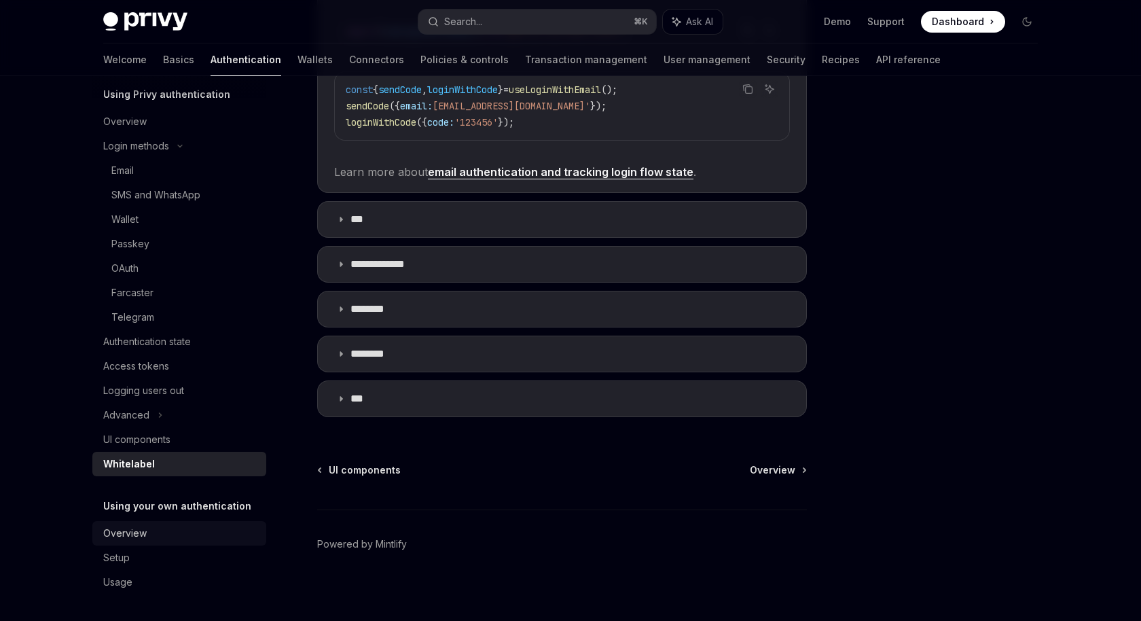
click at [166, 534] on div "Overview" at bounding box center [180, 533] width 155 height 16
type textarea "*"
